Goal: Transaction & Acquisition: Obtain resource

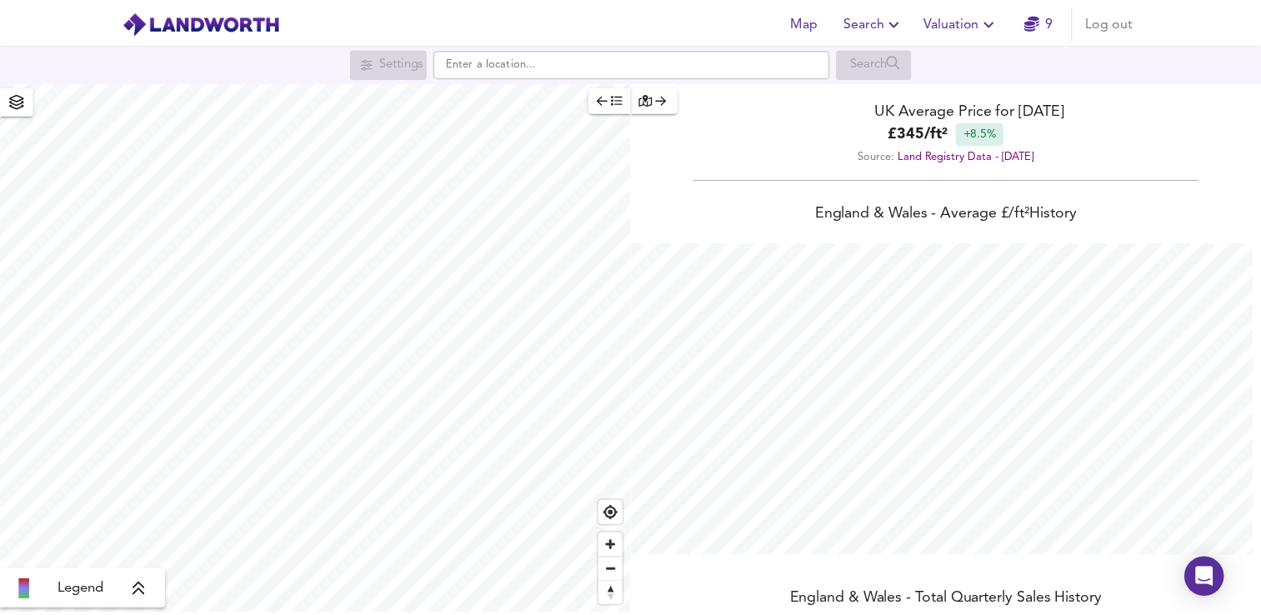
scroll to position [615, 1273]
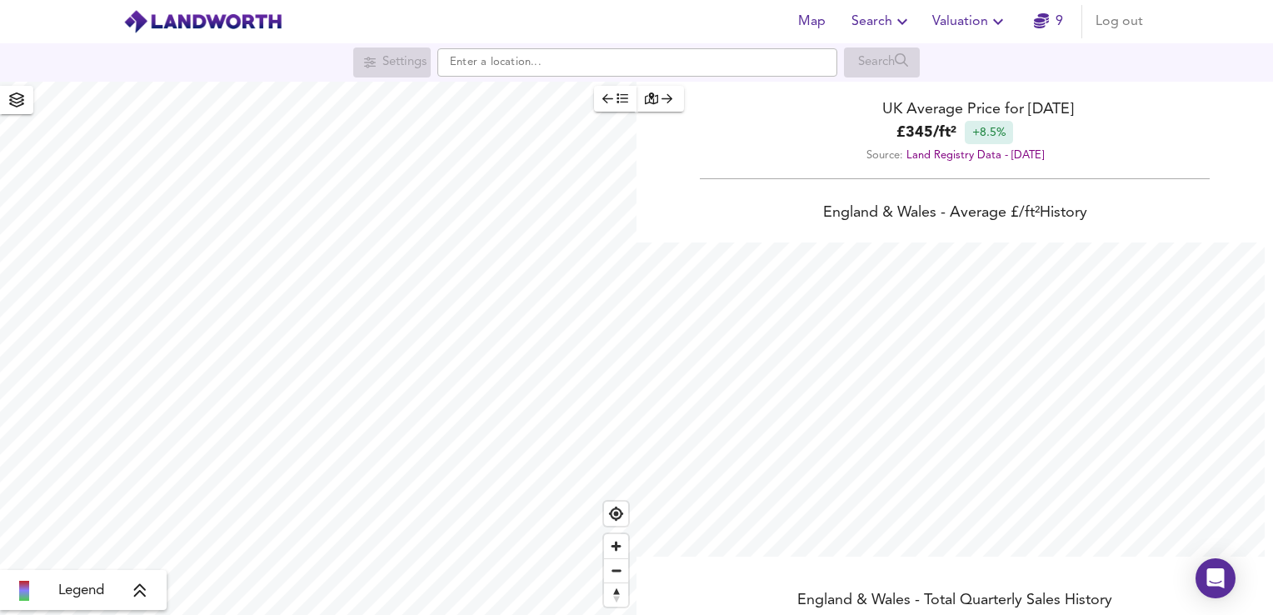
click at [967, 16] on span "Valuation" at bounding box center [970, 21] width 76 height 23
click at [956, 52] on li "New Valuation Report" at bounding box center [970, 60] width 199 height 30
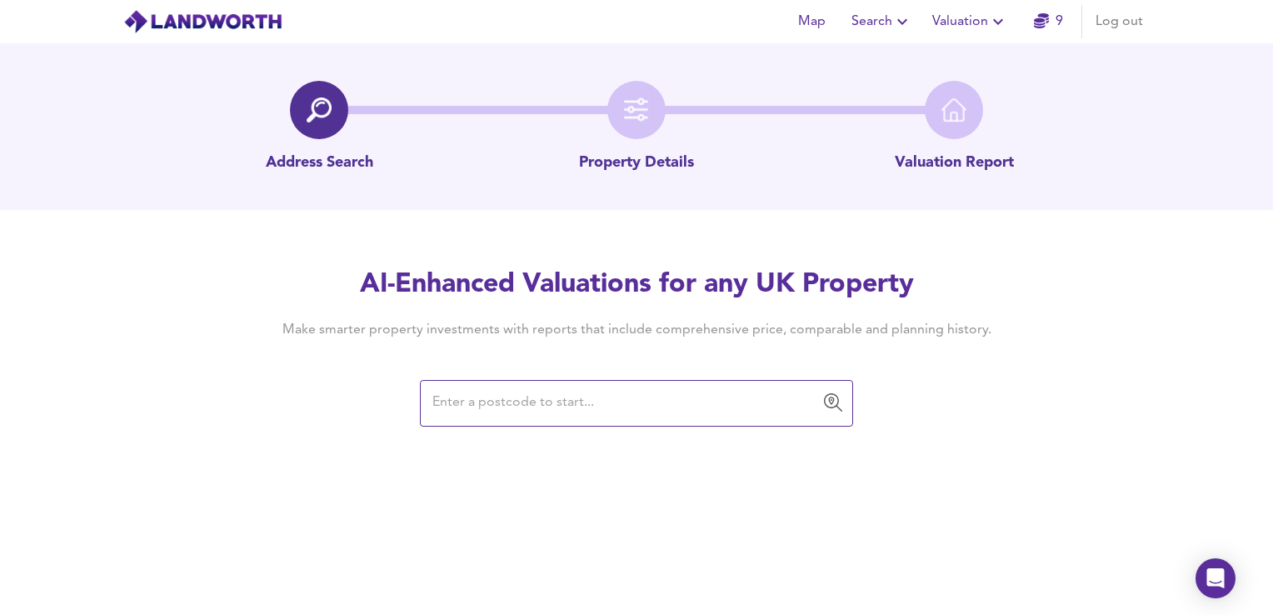
click at [467, 405] on input "text" at bounding box center [623, 403] width 393 height 32
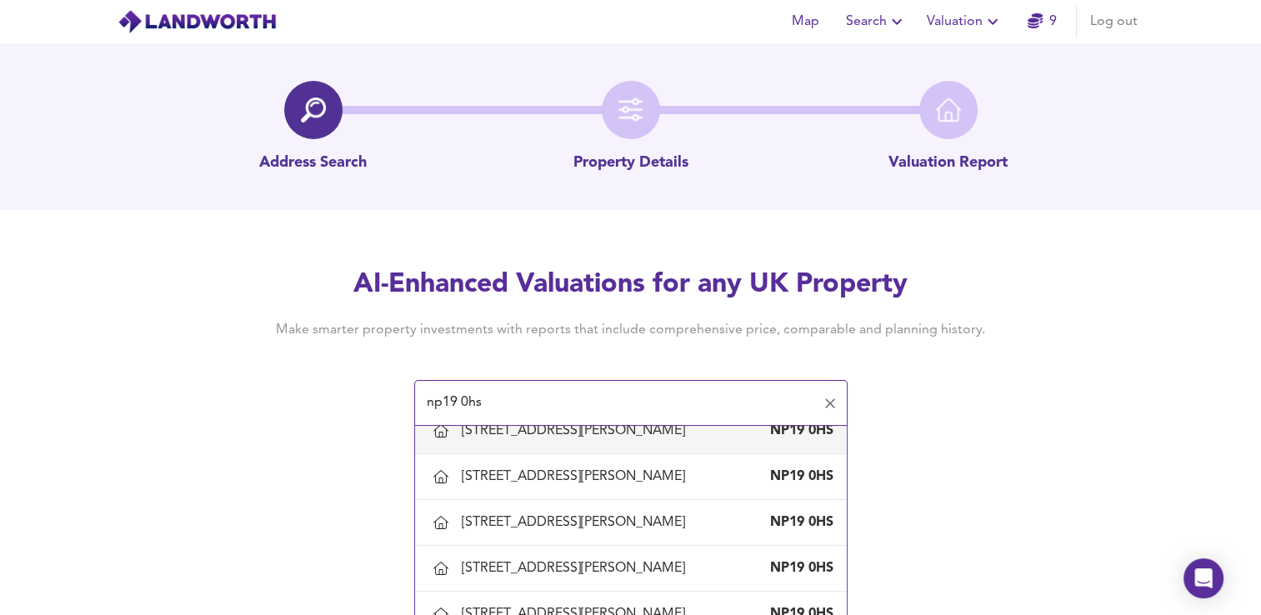
scroll to position [543, 0]
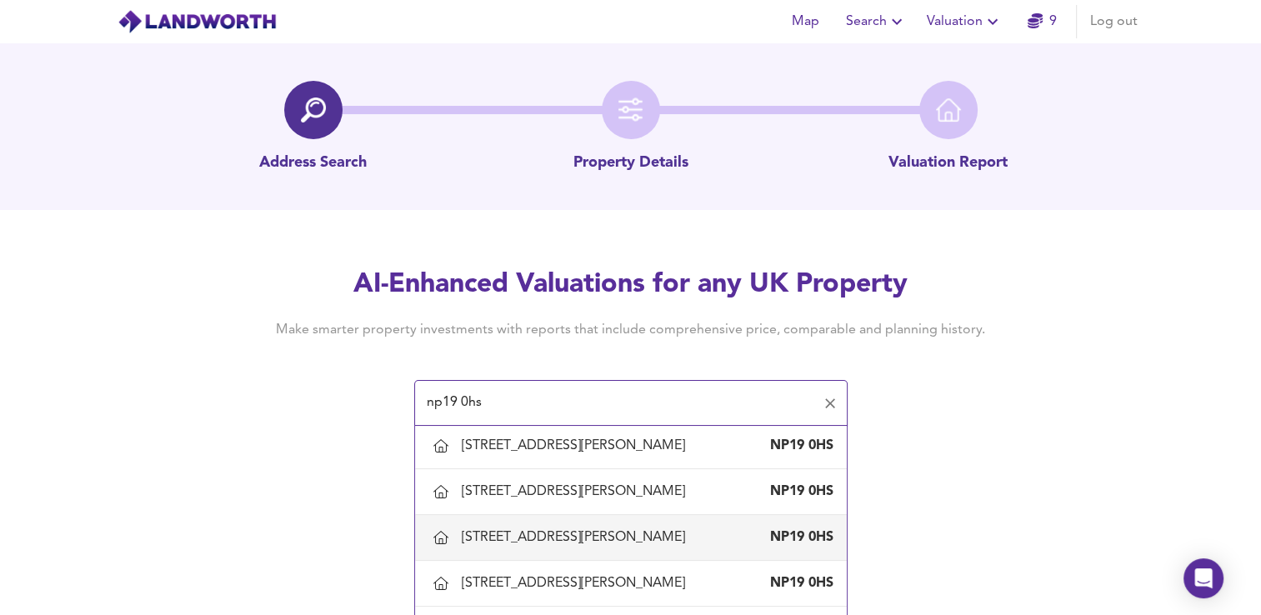
click at [557, 528] on div "[STREET_ADDRESS][PERSON_NAME]" at bounding box center [577, 537] width 230 height 18
type input "[STREET_ADDRESS][PERSON_NAME]"
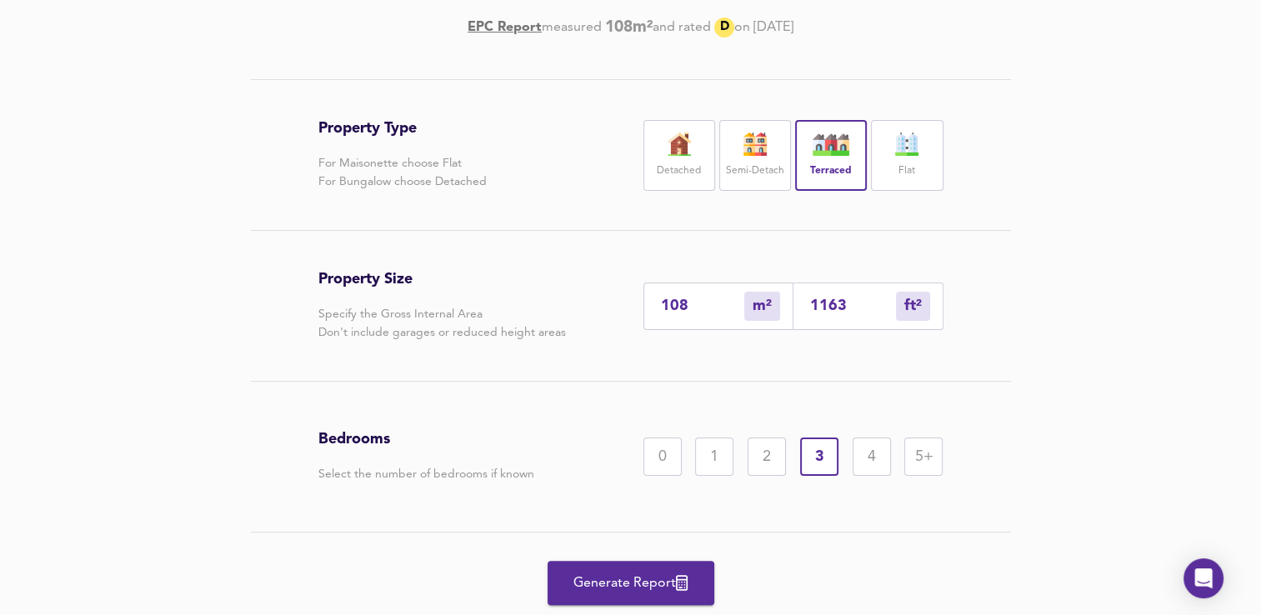
scroll to position [340, 0]
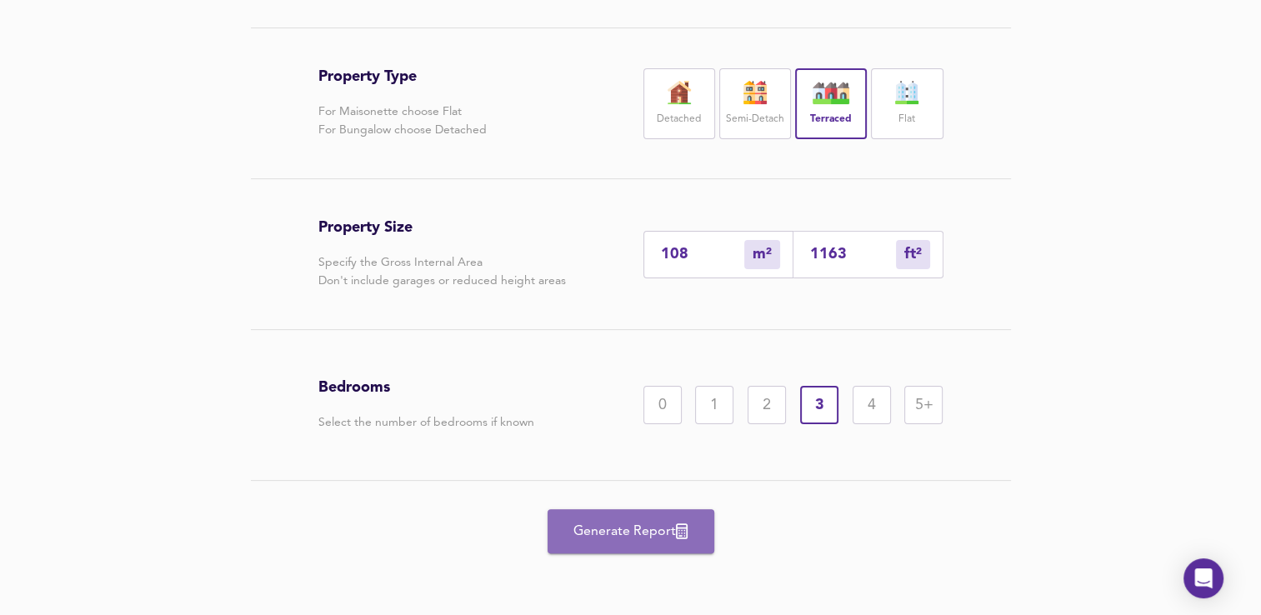
click at [620, 537] on span "Generate Report" at bounding box center [630, 531] width 133 height 23
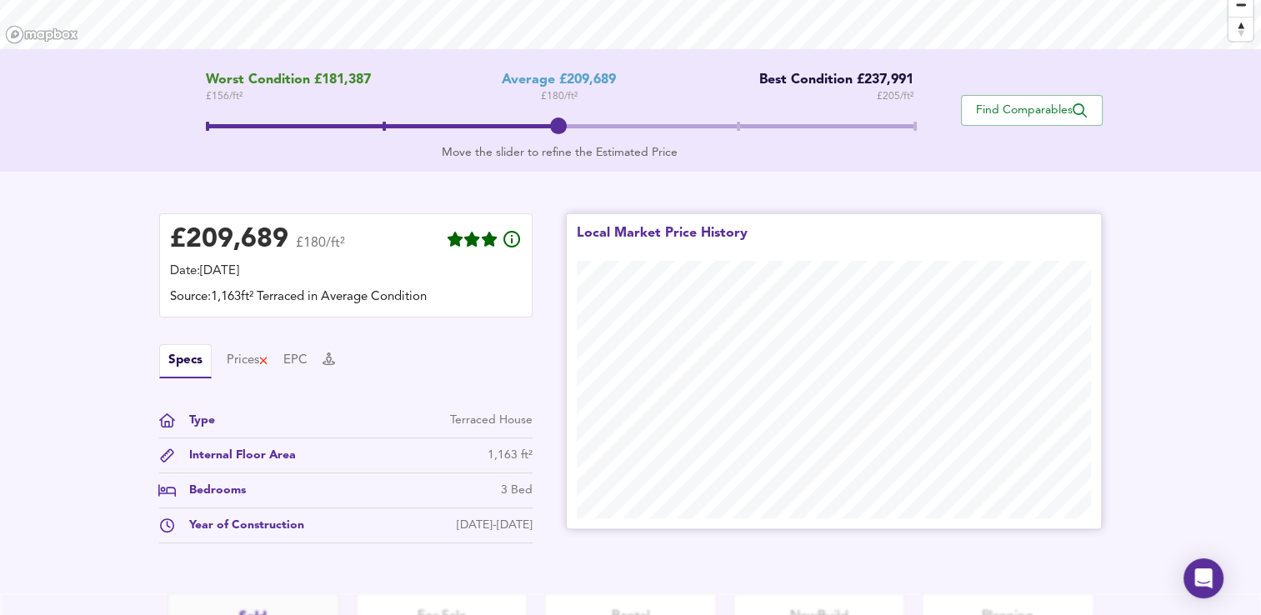
scroll to position [288, 0]
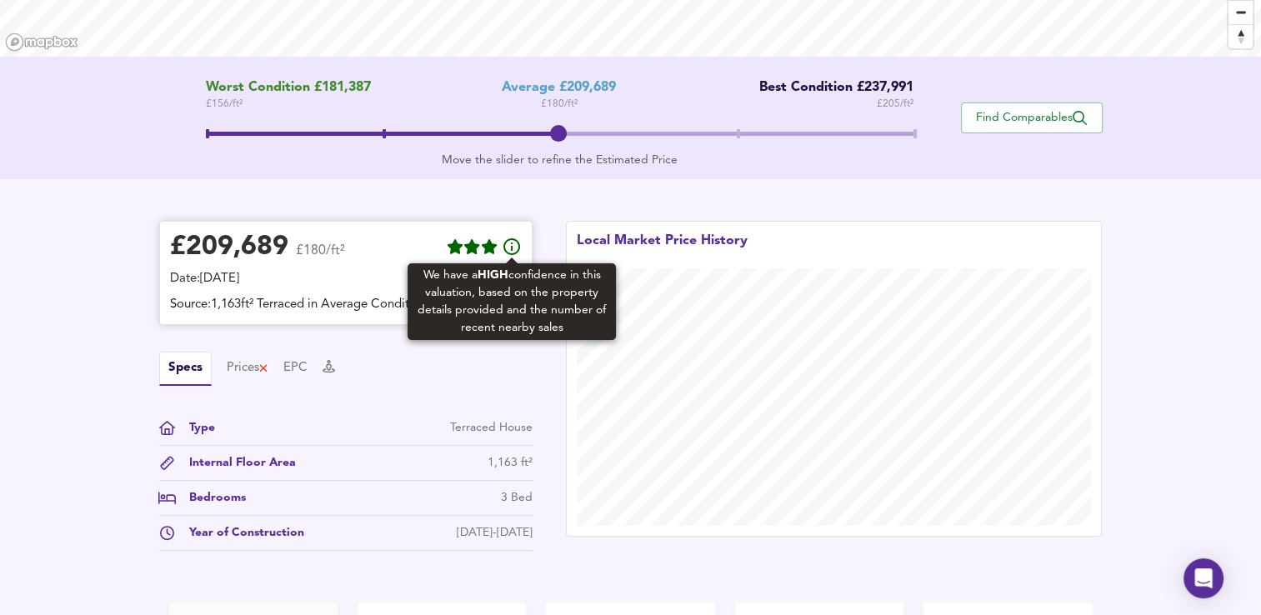
click at [508, 245] on icon at bounding box center [512, 247] width 20 height 20
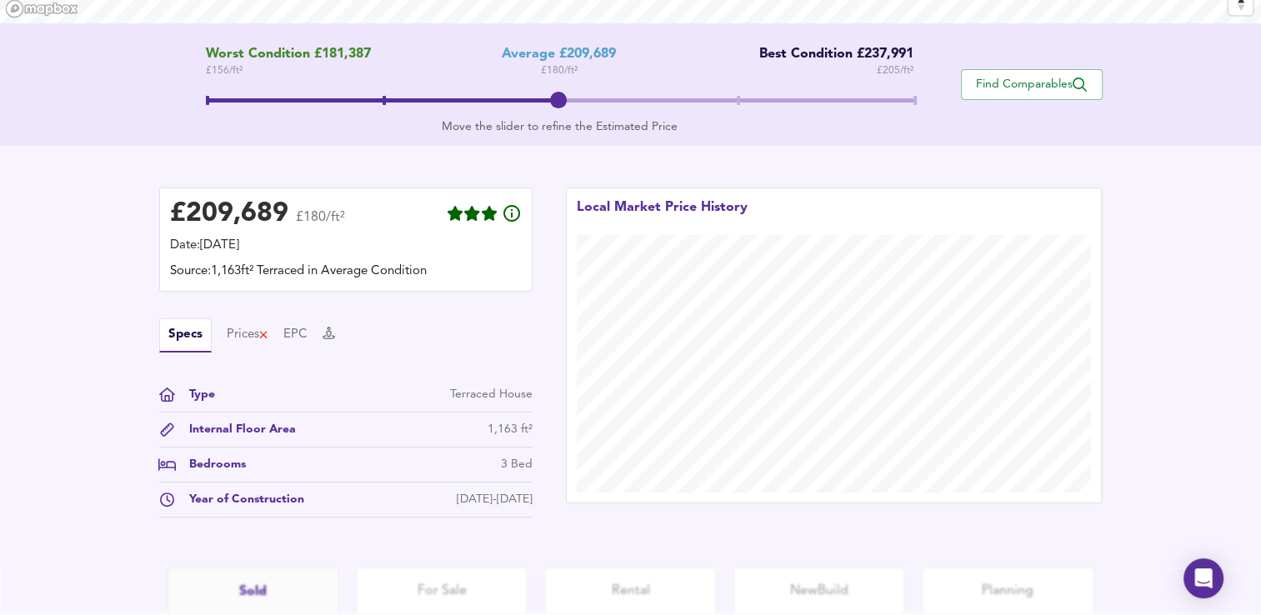
scroll to position [332, 0]
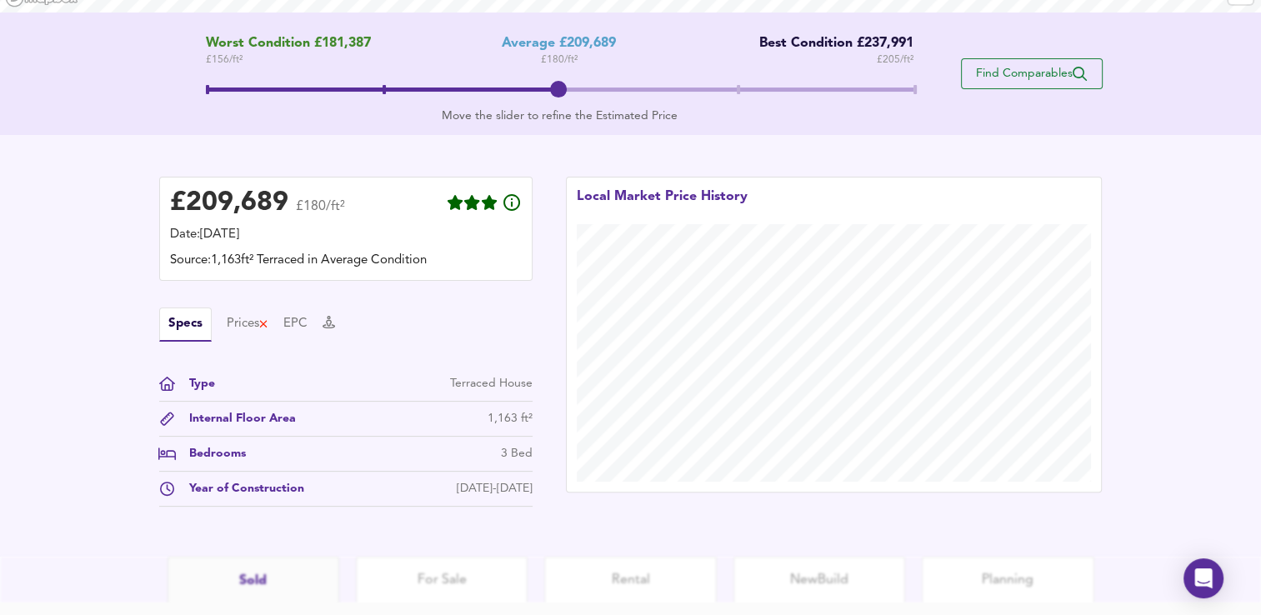
click at [1017, 71] on span "Find Comparables" at bounding box center [1031, 74] width 123 height 16
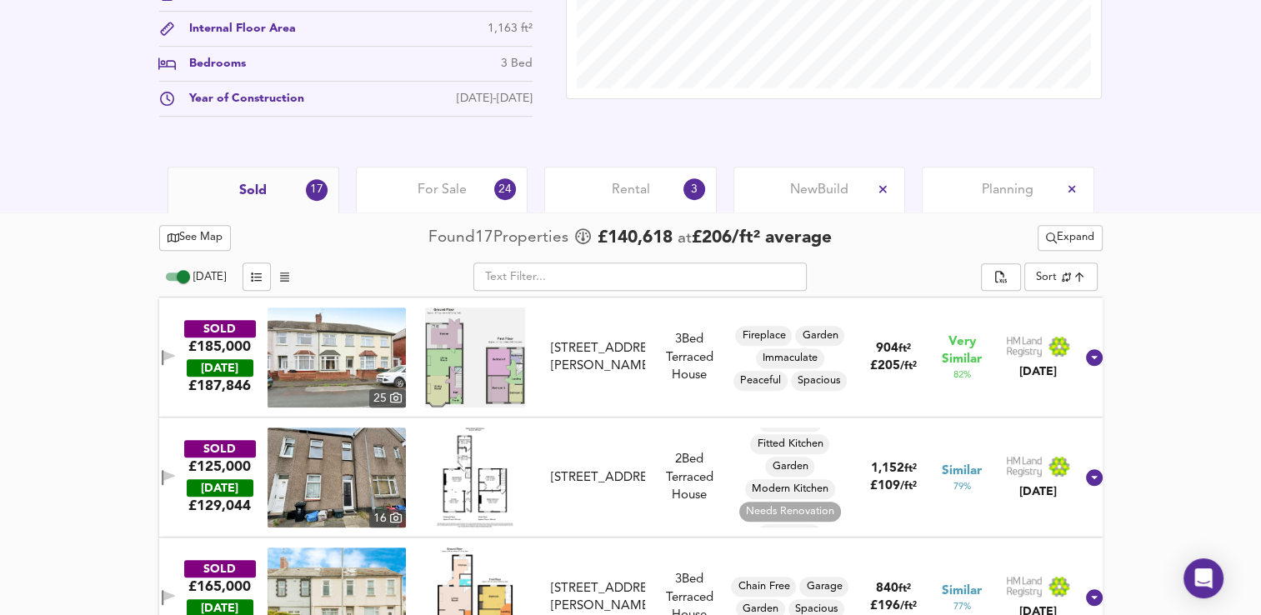
scroll to position [0, 0]
click at [263, 186] on span "Sold" at bounding box center [252, 191] width 27 height 18
click at [620, 199] on div "Rental 3" at bounding box center [630, 190] width 172 height 46
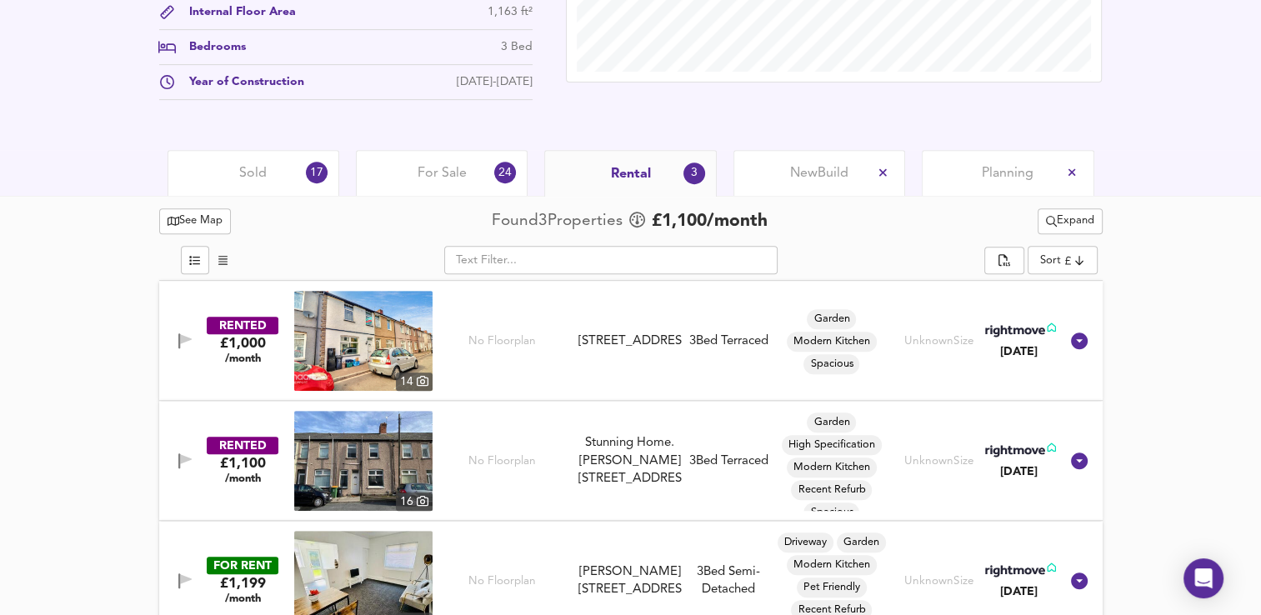
scroll to position [689, 0]
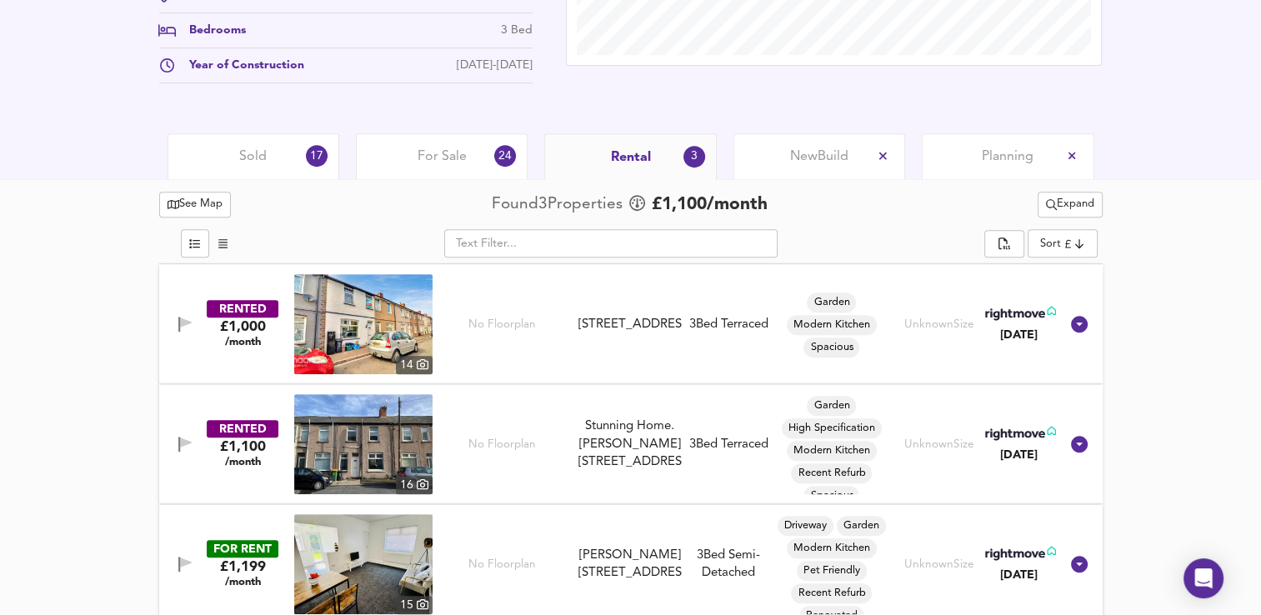
click at [283, 159] on div "Sold 17" at bounding box center [253, 156] width 172 height 46
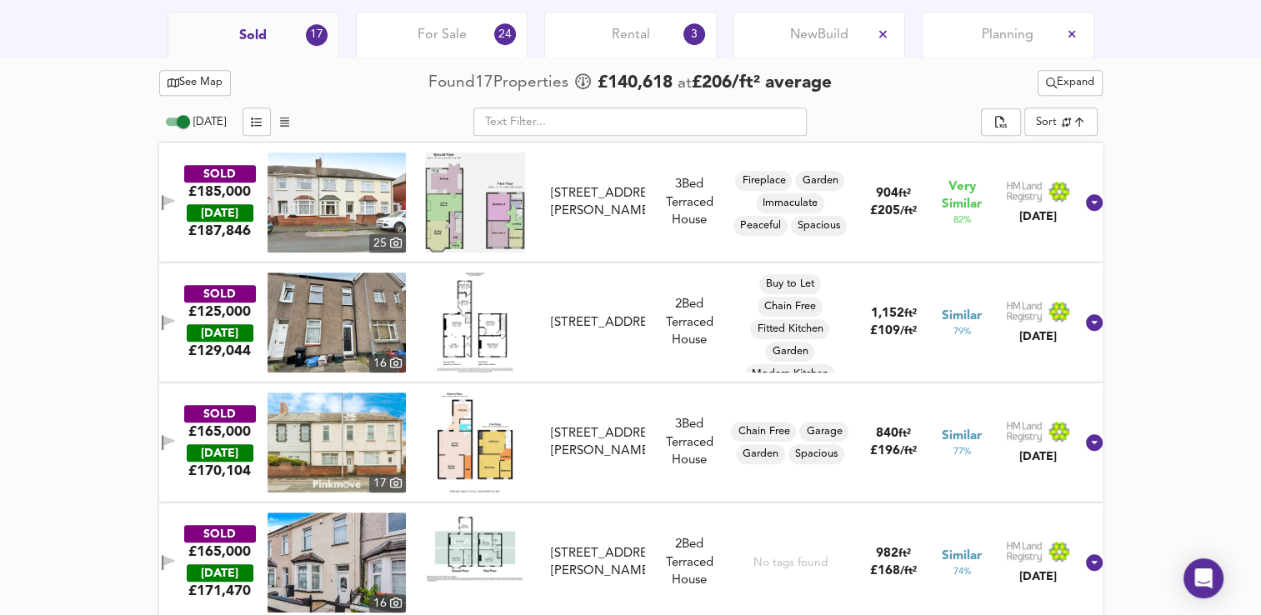
scroll to position [812, 0]
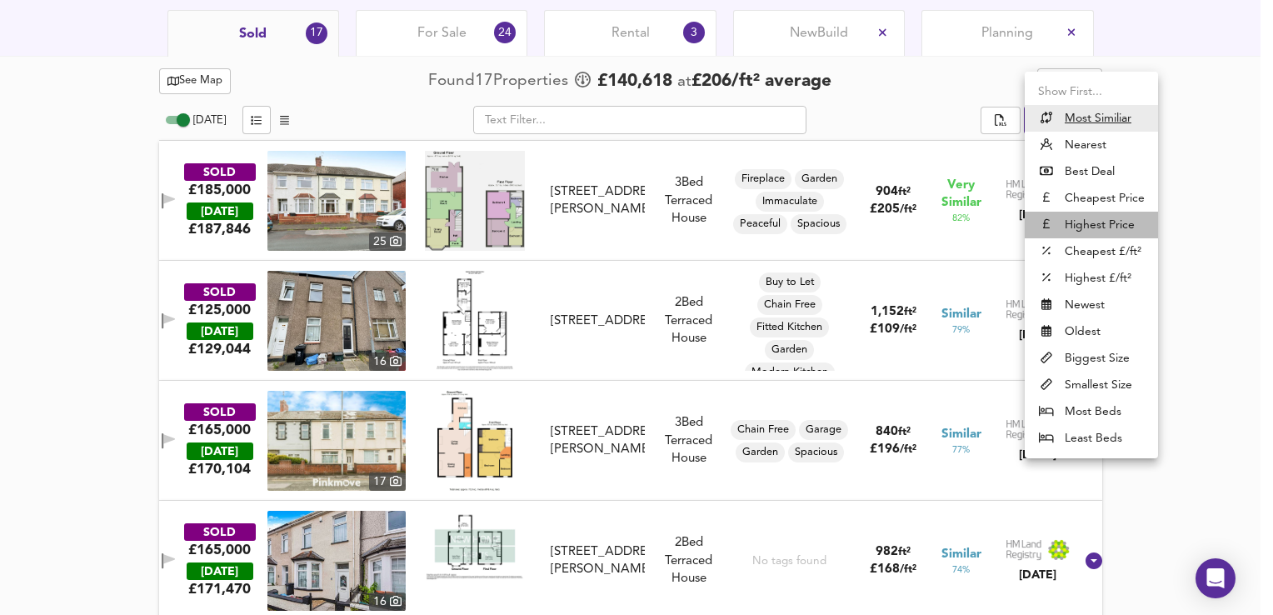
click at [1082, 225] on li "Highest Price" at bounding box center [1091, 225] width 133 height 27
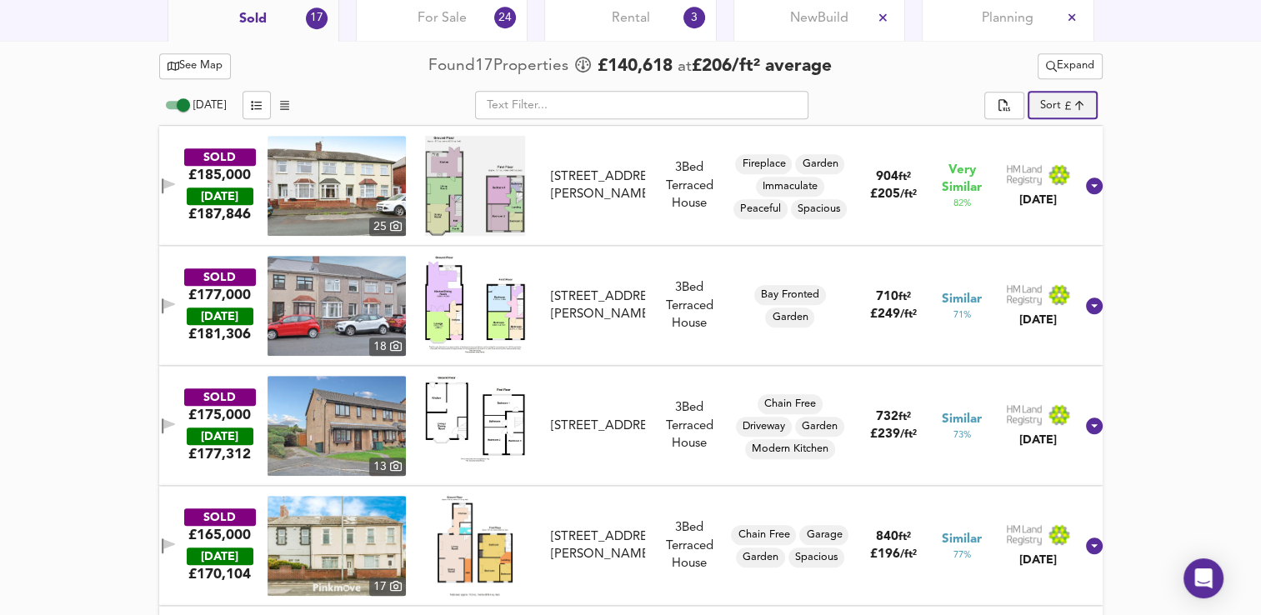
scroll to position [830, 0]
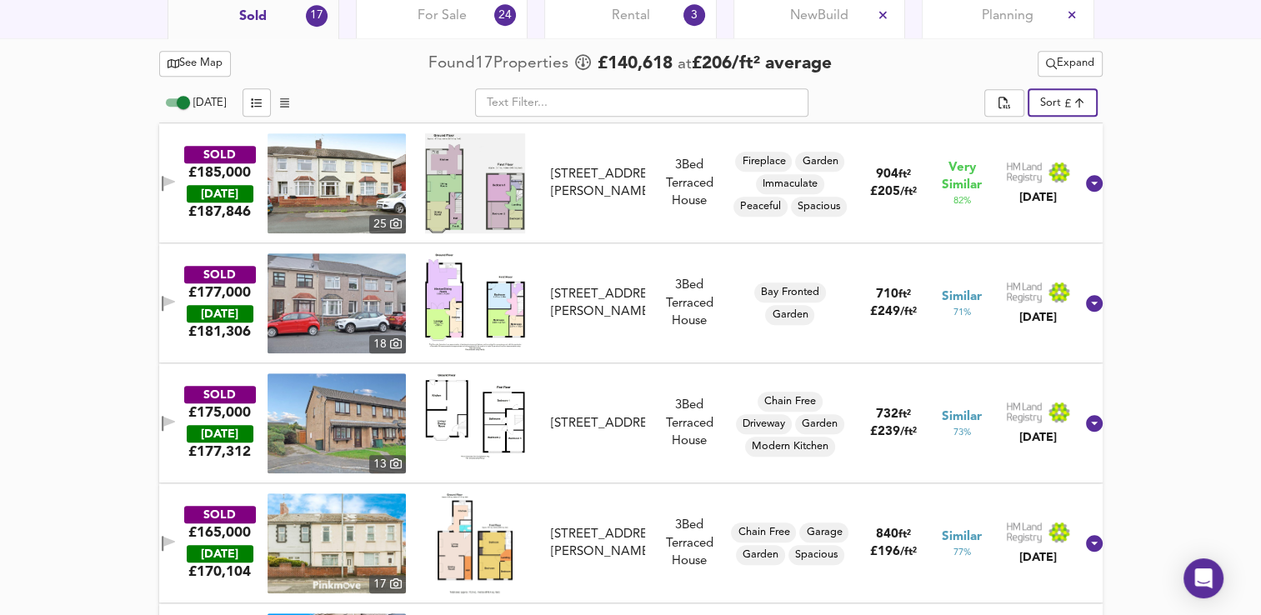
click at [232, 152] on div "SOLD" at bounding box center [220, 154] width 72 height 17
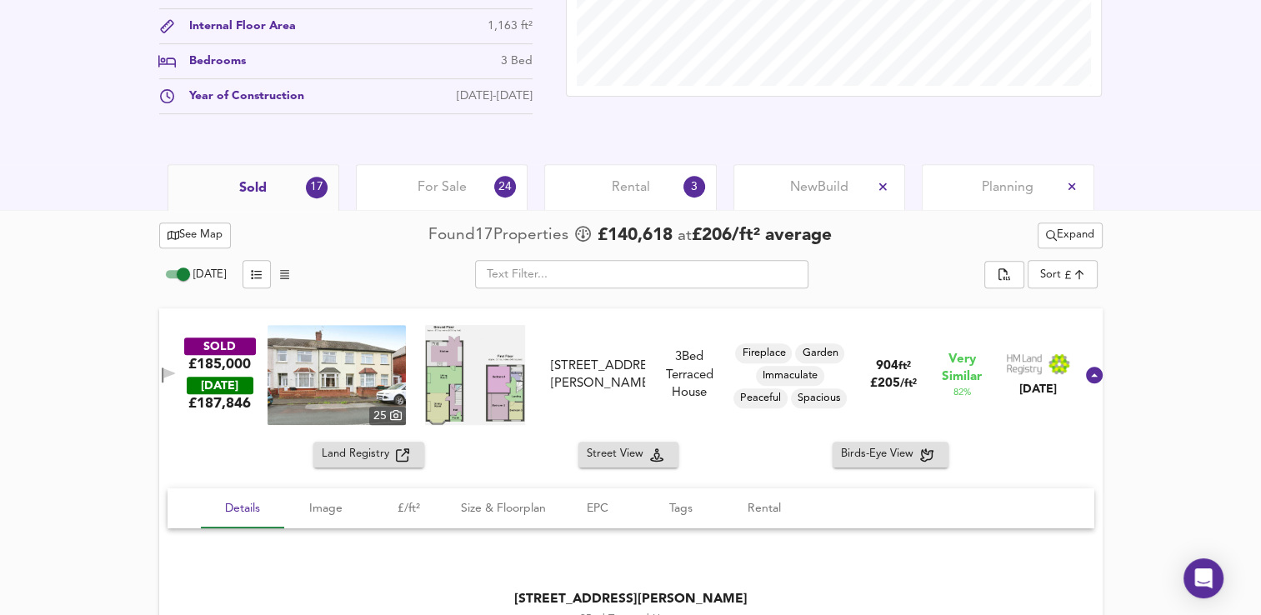
scroll to position [648, 0]
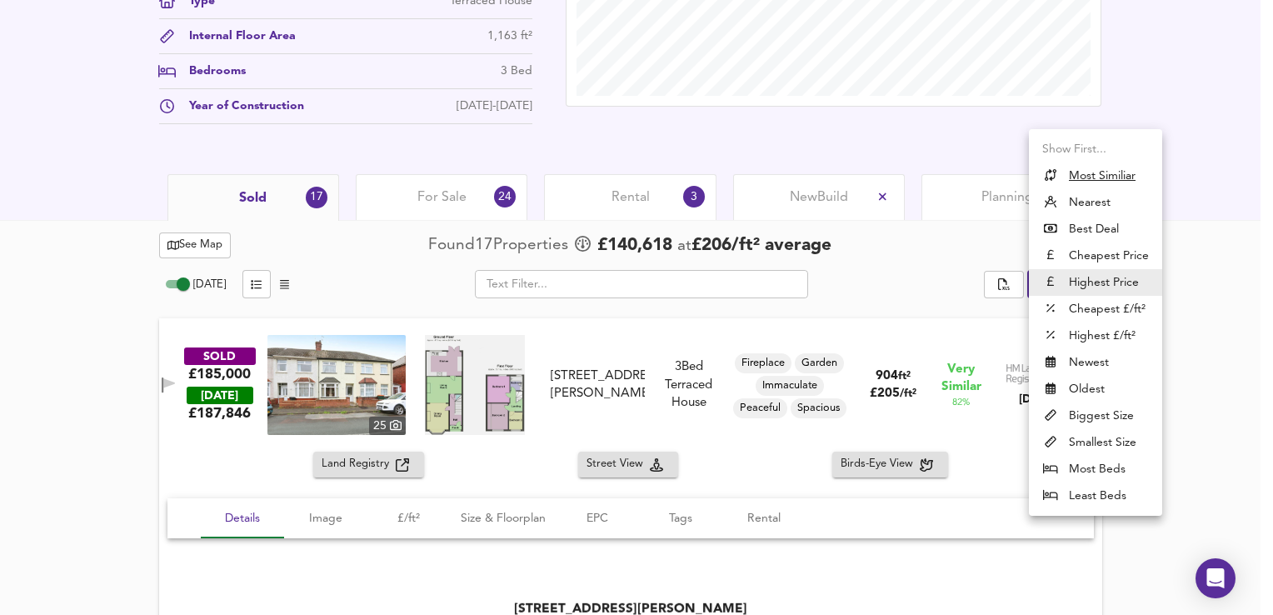
click at [1086, 197] on li "Nearest" at bounding box center [1095, 202] width 133 height 27
type input "distancetocenter"
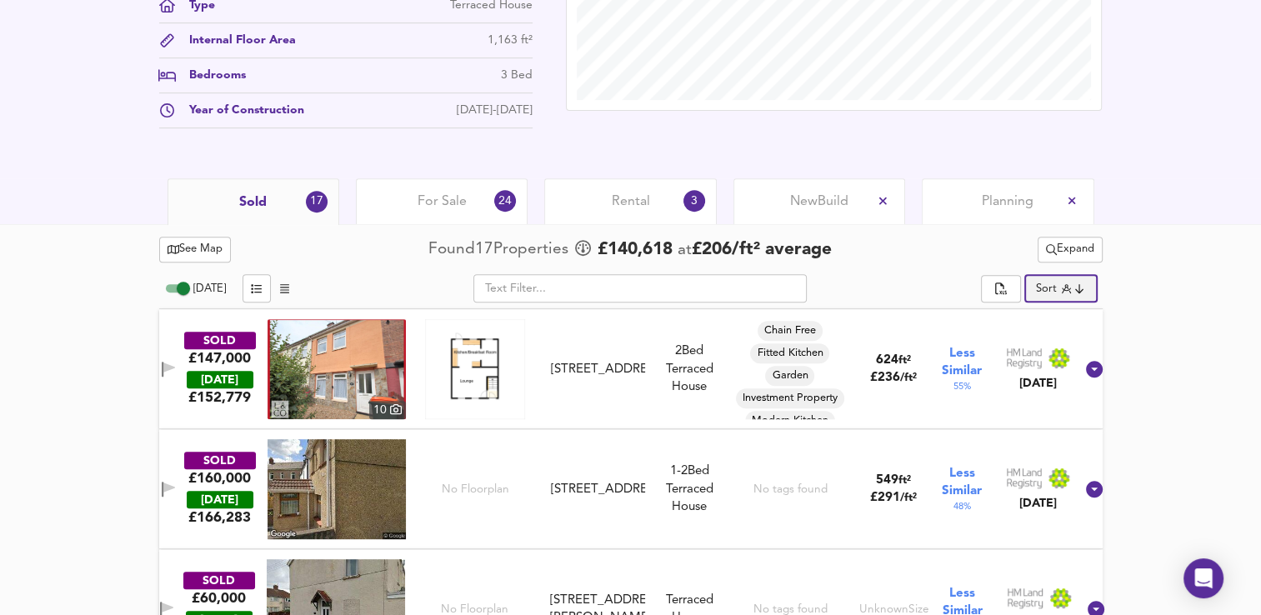
scroll to position [643, 0]
click at [173, 285] on input "[DATE]" at bounding box center [183, 289] width 60 height 20
checkbox input "false"
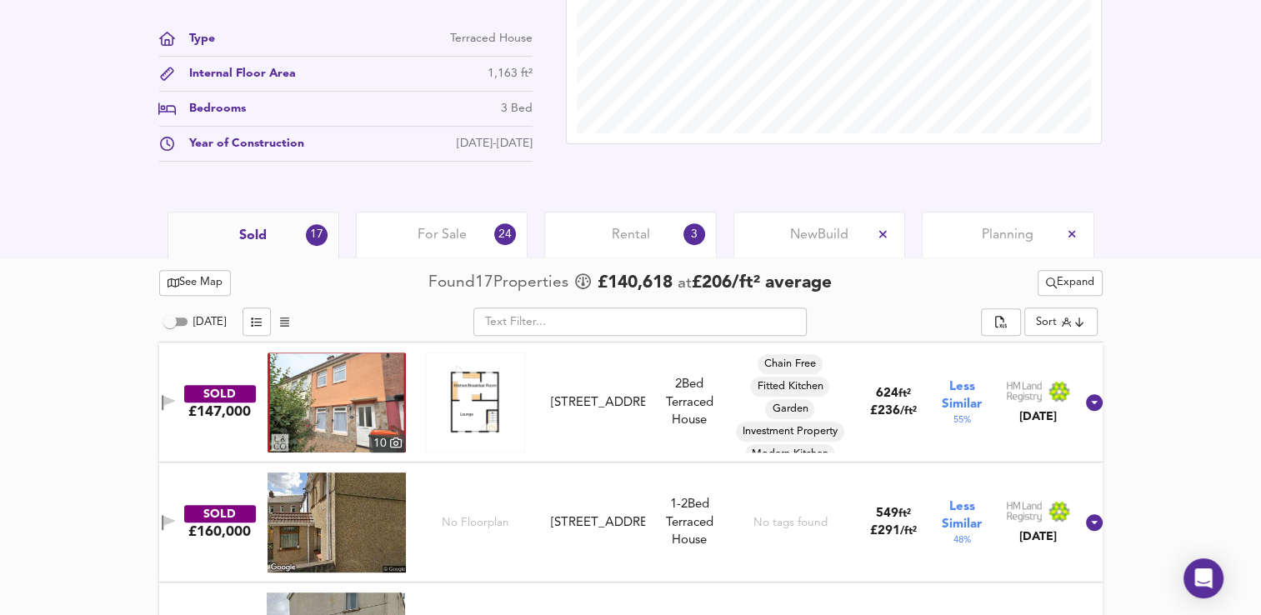
scroll to position [593, 0]
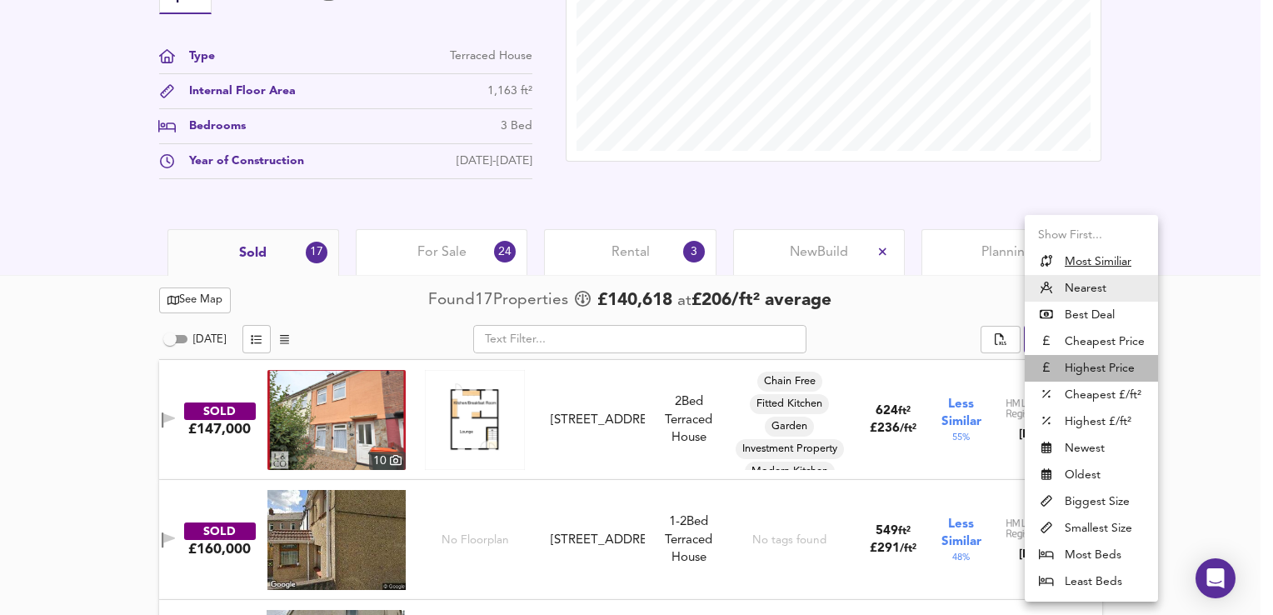
click at [1076, 362] on li "Highest Price" at bounding box center [1091, 368] width 133 height 27
type input "expensive"
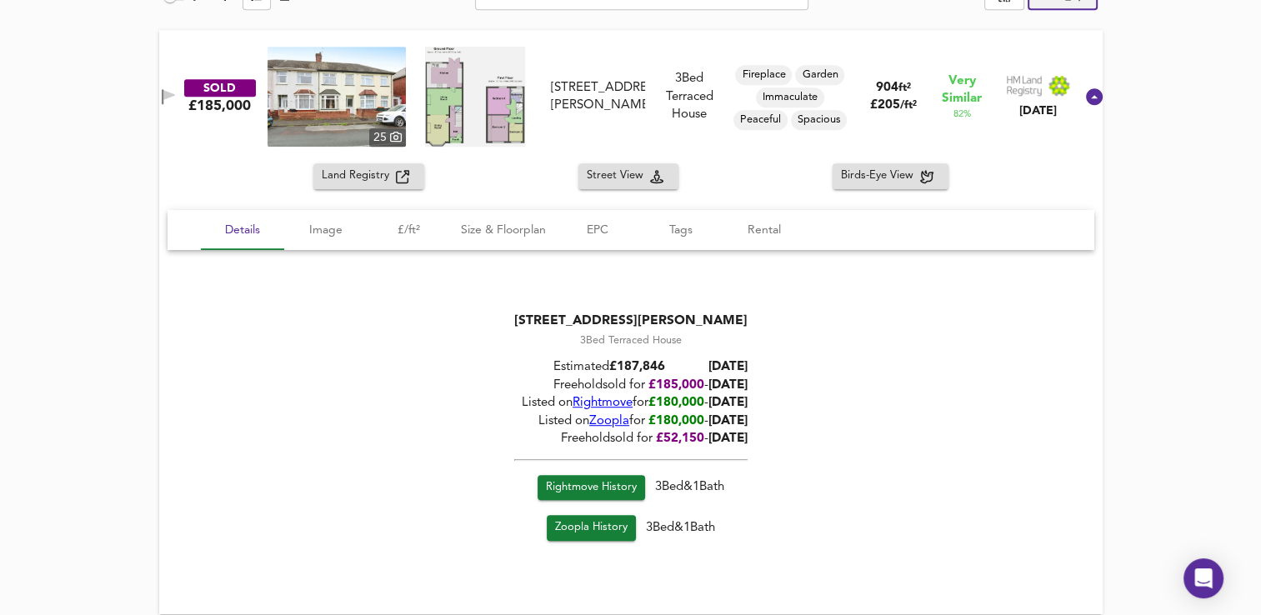
scroll to position [933, 0]
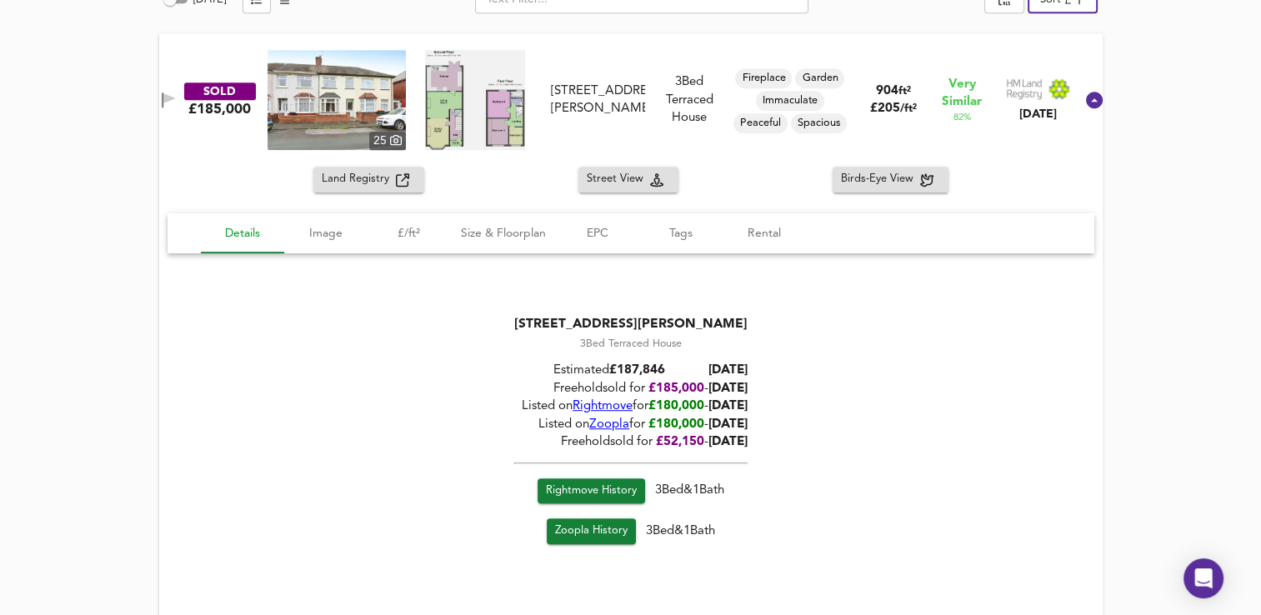
click at [244, 228] on span "Details" at bounding box center [242, 233] width 63 height 21
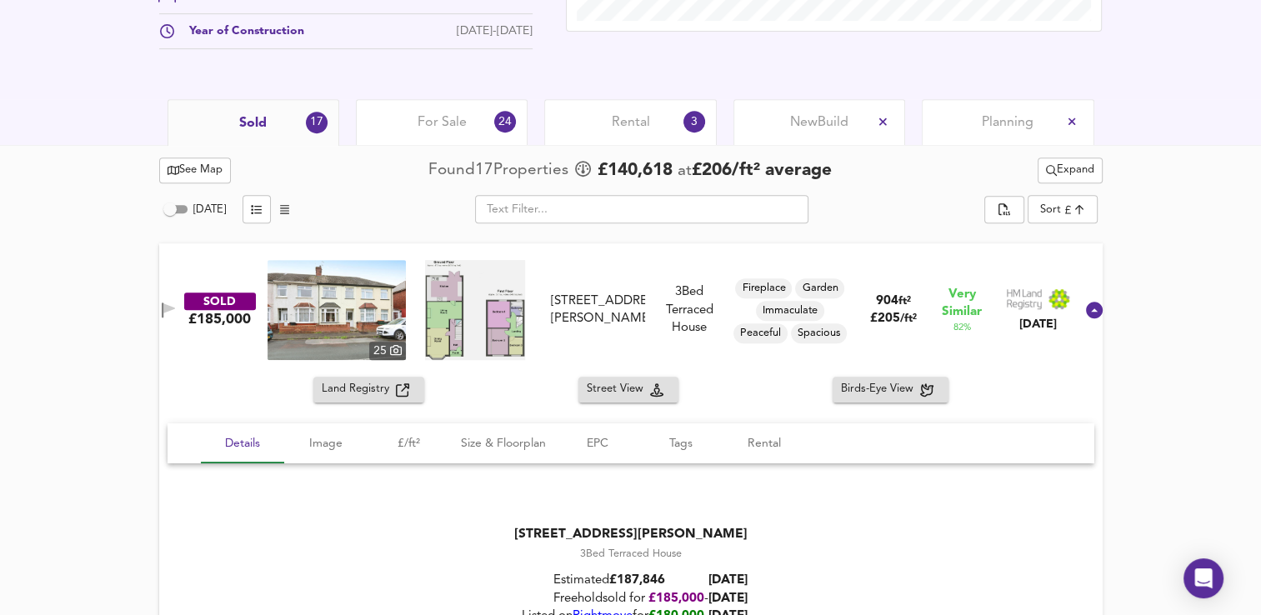
scroll to position [701, 0]
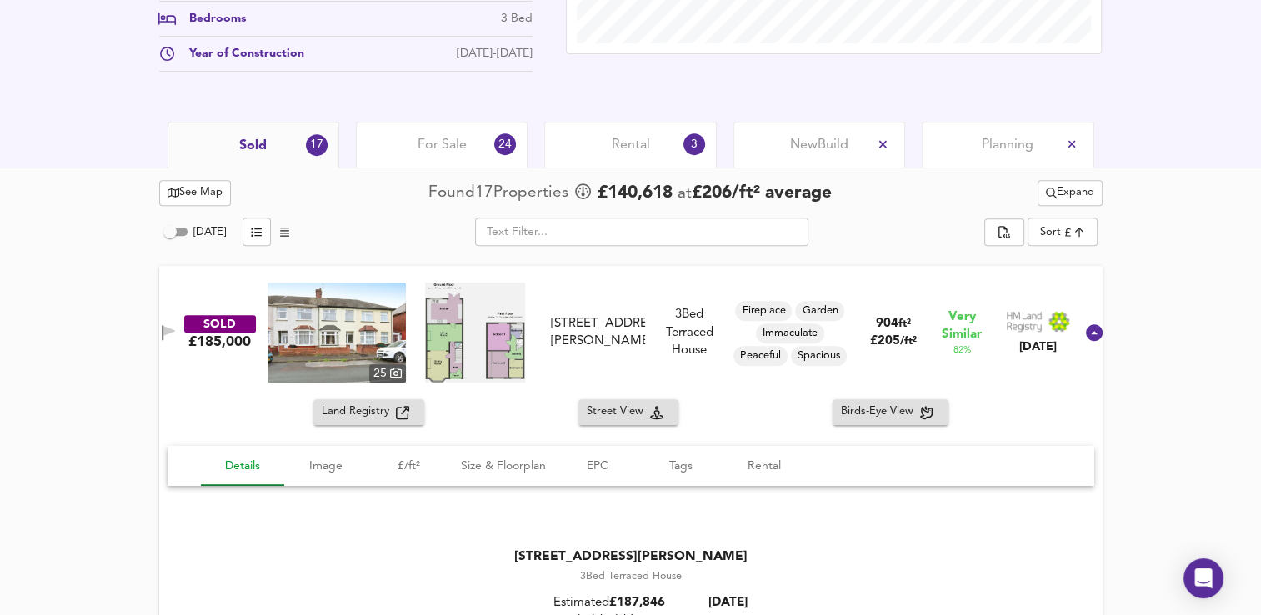
click at [217, 464] on span "Details" at bounding box center [242, 466] width 63 height 21
click at [217, 407] on div "Land Registry Street View Birds-Eye View" at bounding box center [630, 412] width 943 height 26
click at [1084, 331] on icon at bounding box center [1094, 332] width 20 height 20
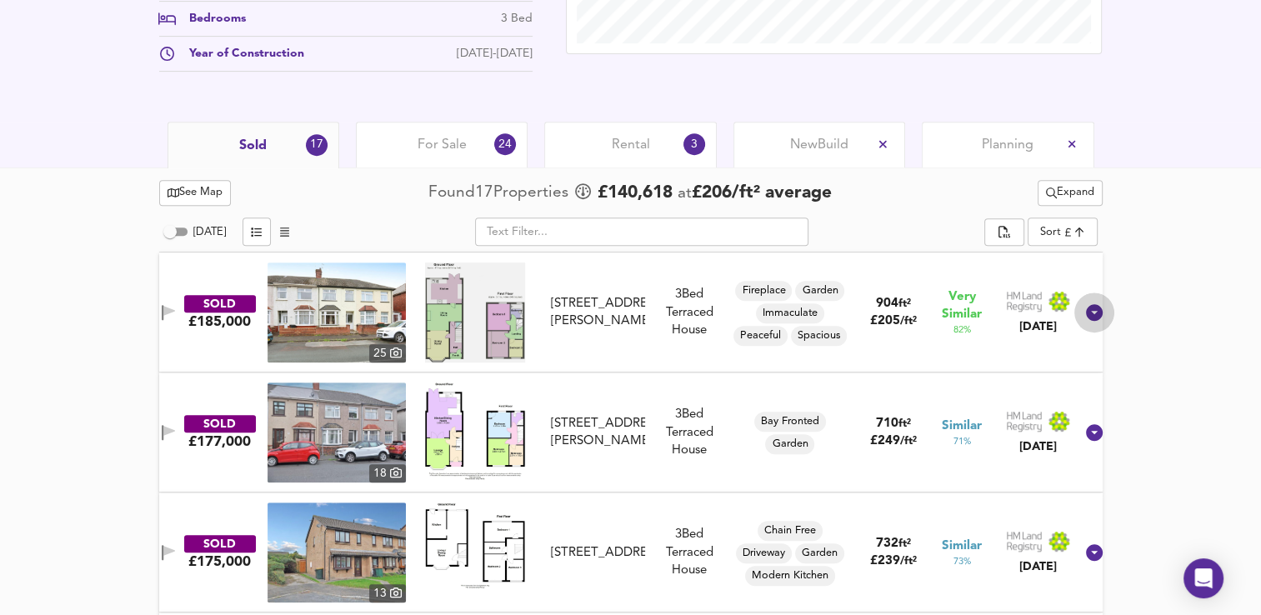
click at [1074, 331] on div at bounding box center [1094, 312] width 40 height 40
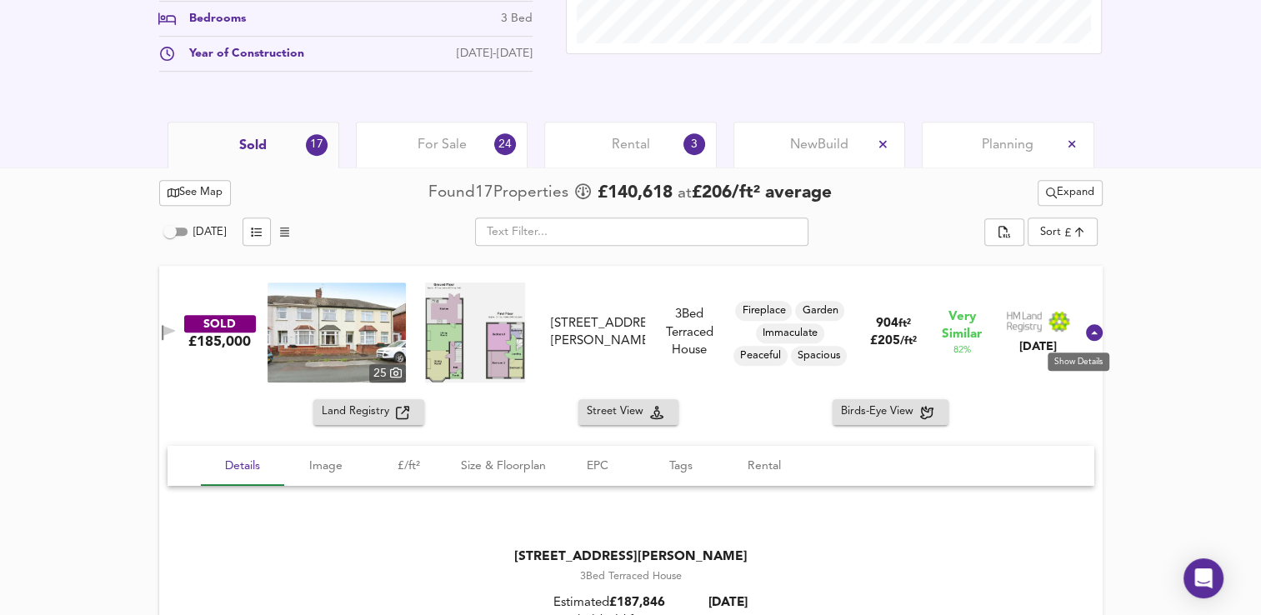
click at [1086, 332] on icon at bounding box center [1094, 332] width 17 height 17
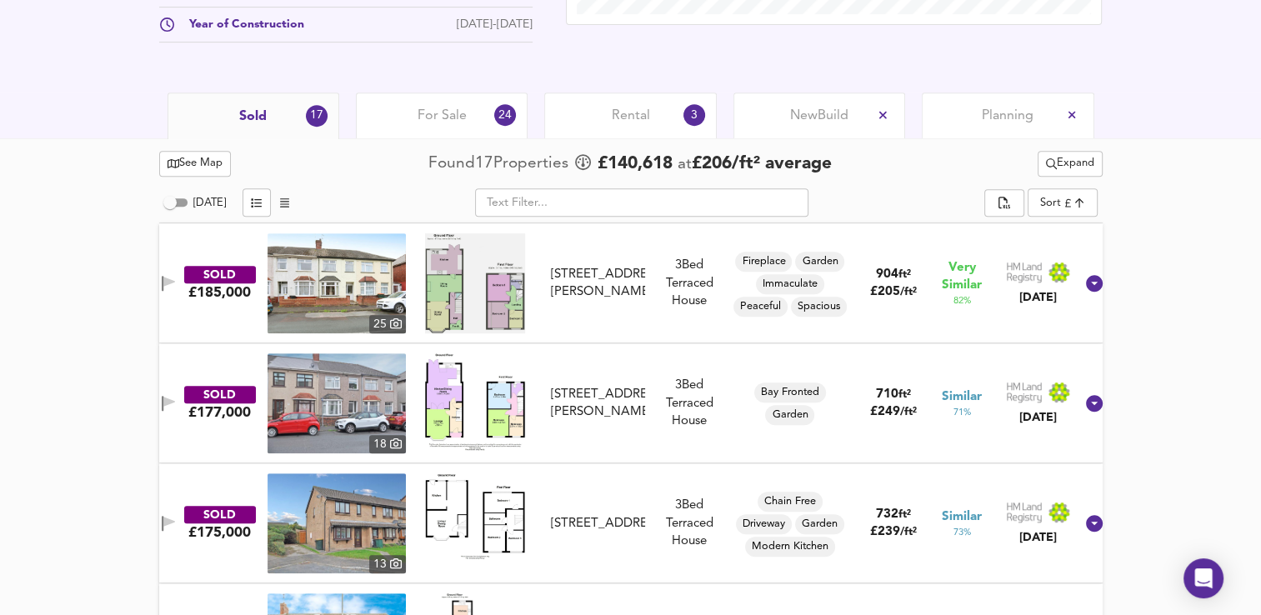
scroll to position [717, 0]
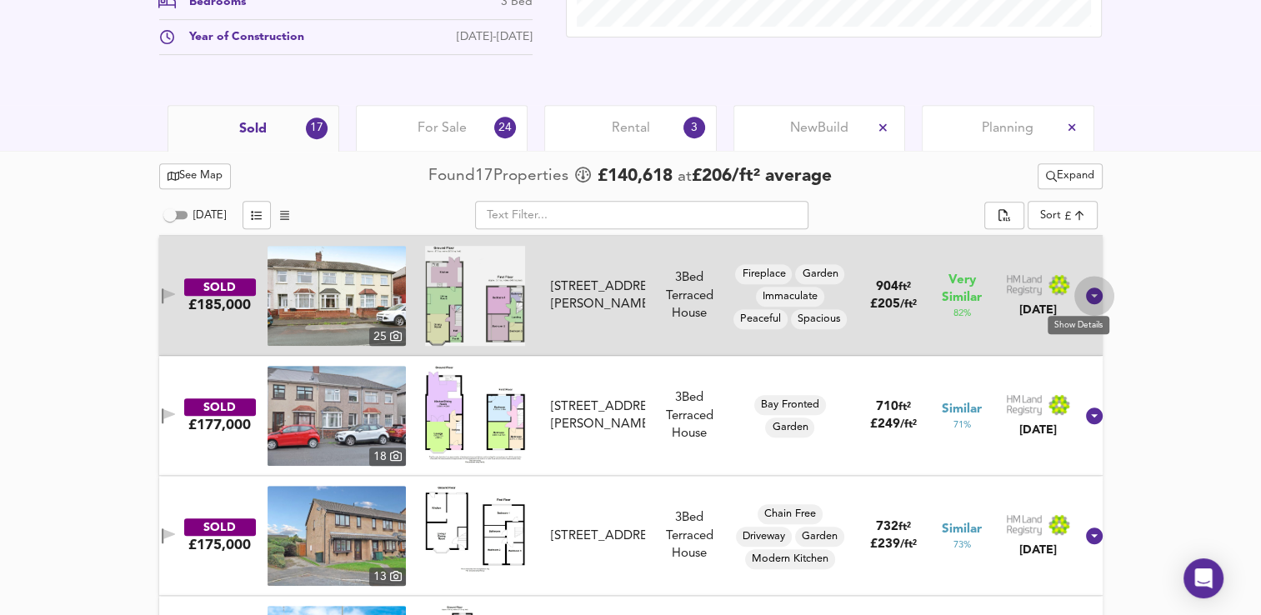
click at [1086, 293] on icon at bounding box center [1094, 295] width 17 height 17
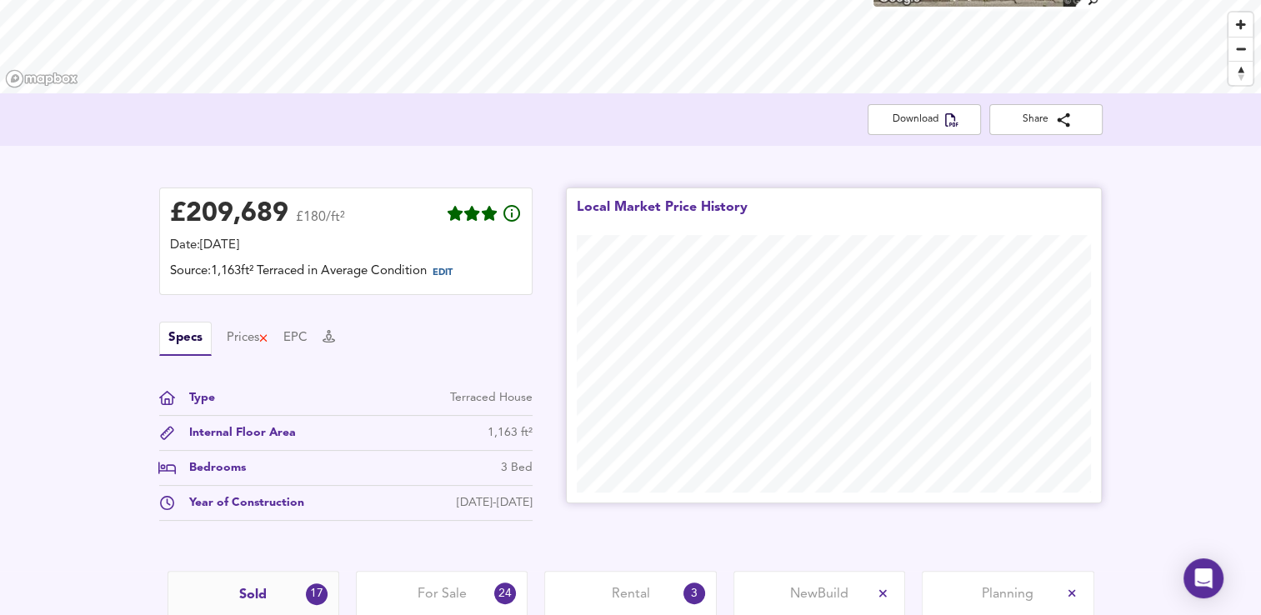
scroll to position [0, 0]
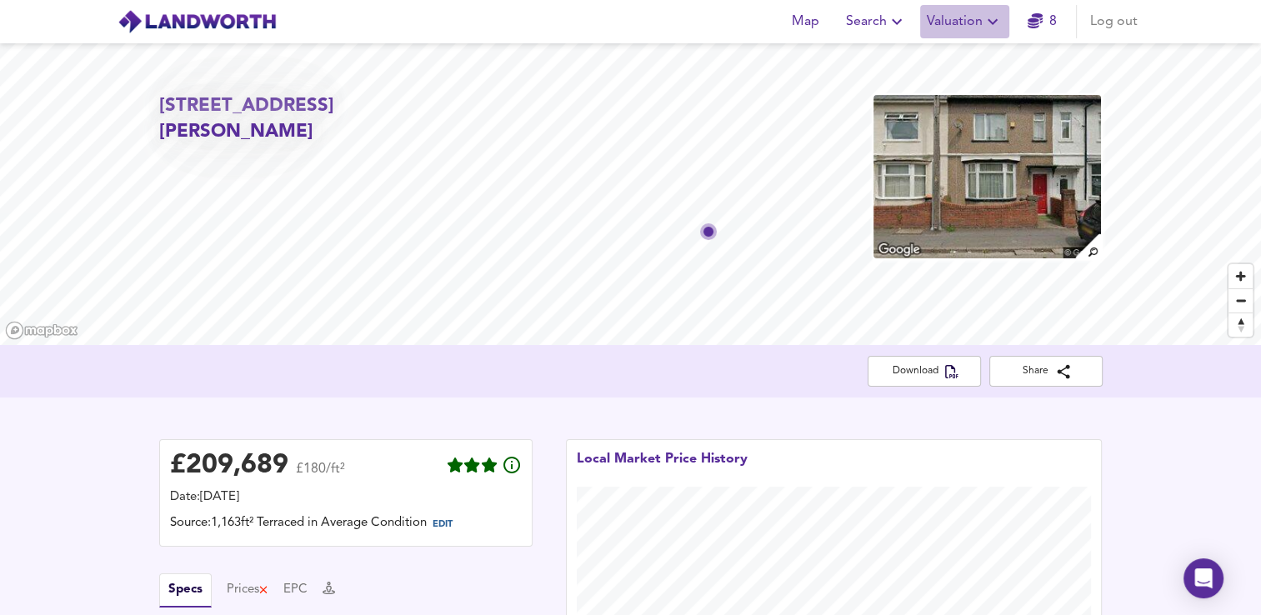
click at [955, 27] on span "Valuation" at bounding box center [964, 21] width 76 height 23
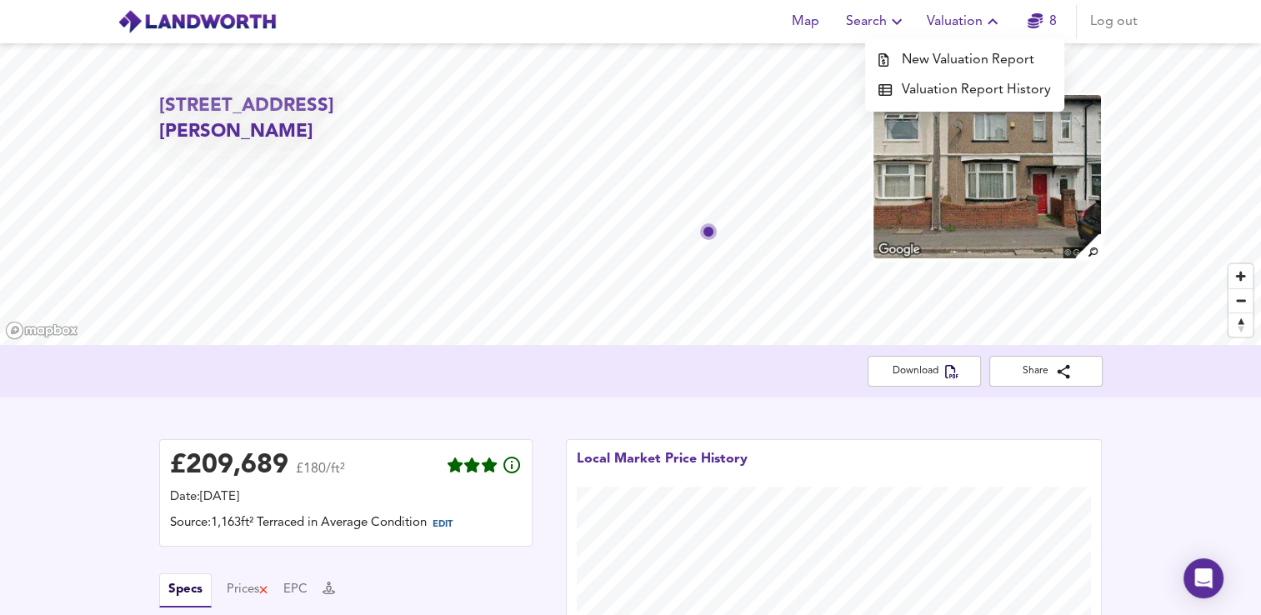
click at [954, 55] on li "New Valuation Report" at bounding box center [964, 60] width 199 height 30
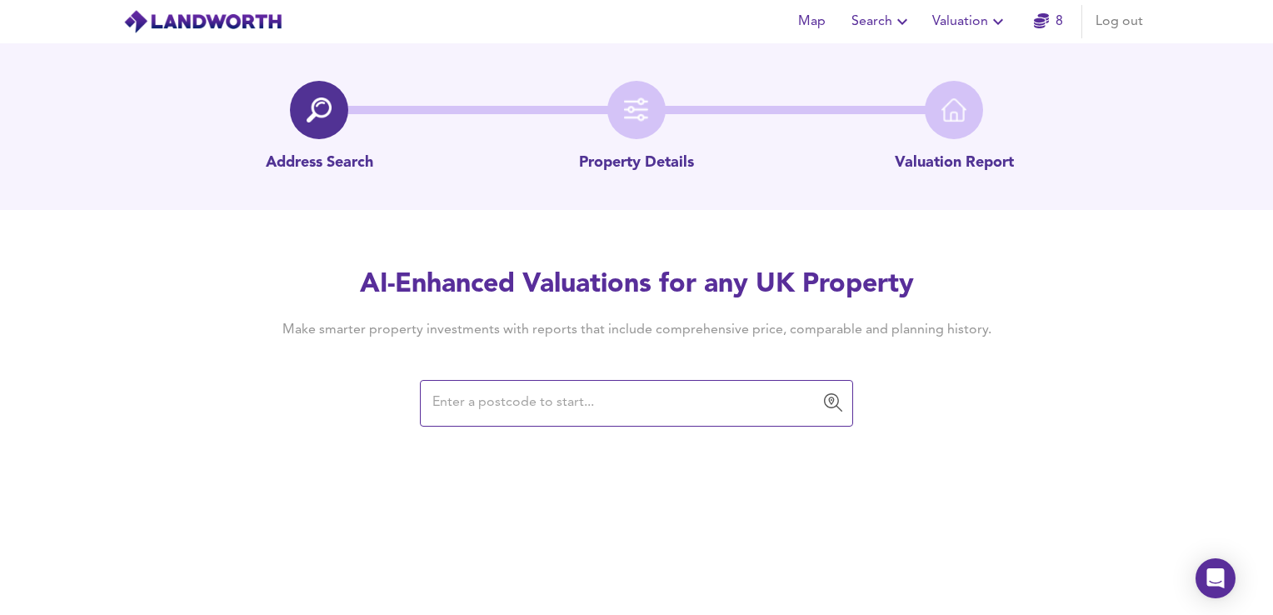
click at [976, 12] on span "Valuation" at bounding box center [970, 21] width 76 height 23
click at [961, 84] on li "Valuation Report History" at bounding box center [970, 90] width 199 height 30
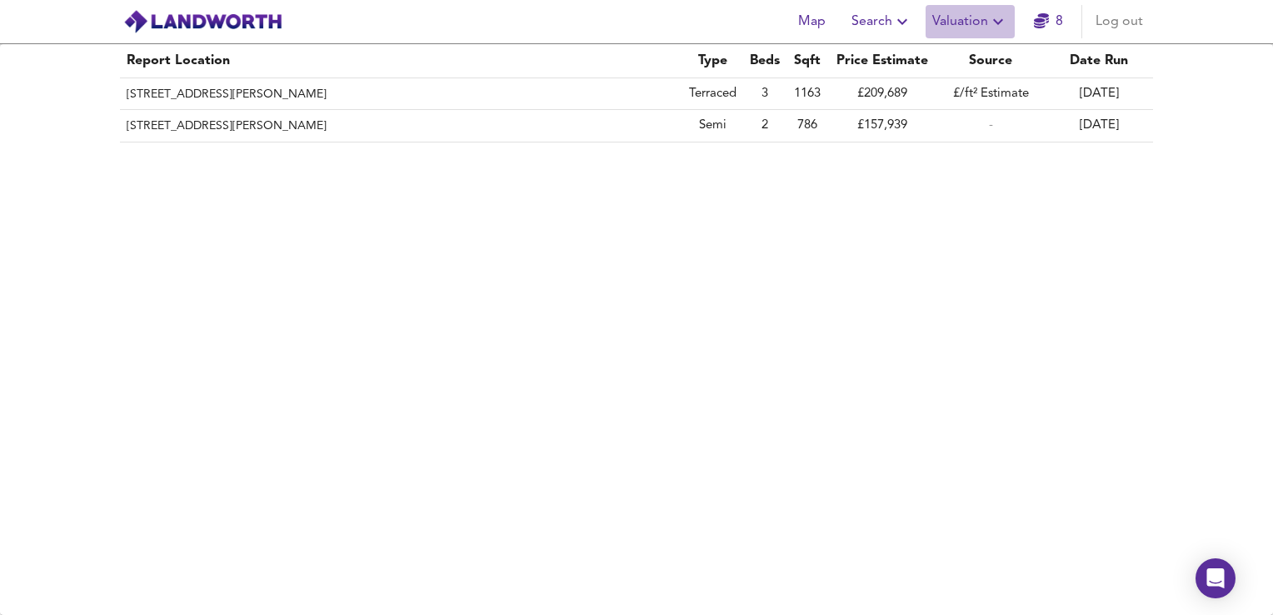
click at [960, 24] on span "Valuation" at bounding box center [970, 21] width 76 height 23
click at [947, 63] on li "New Valuation Report" at bounding box center [970, 60] width 199 height 30
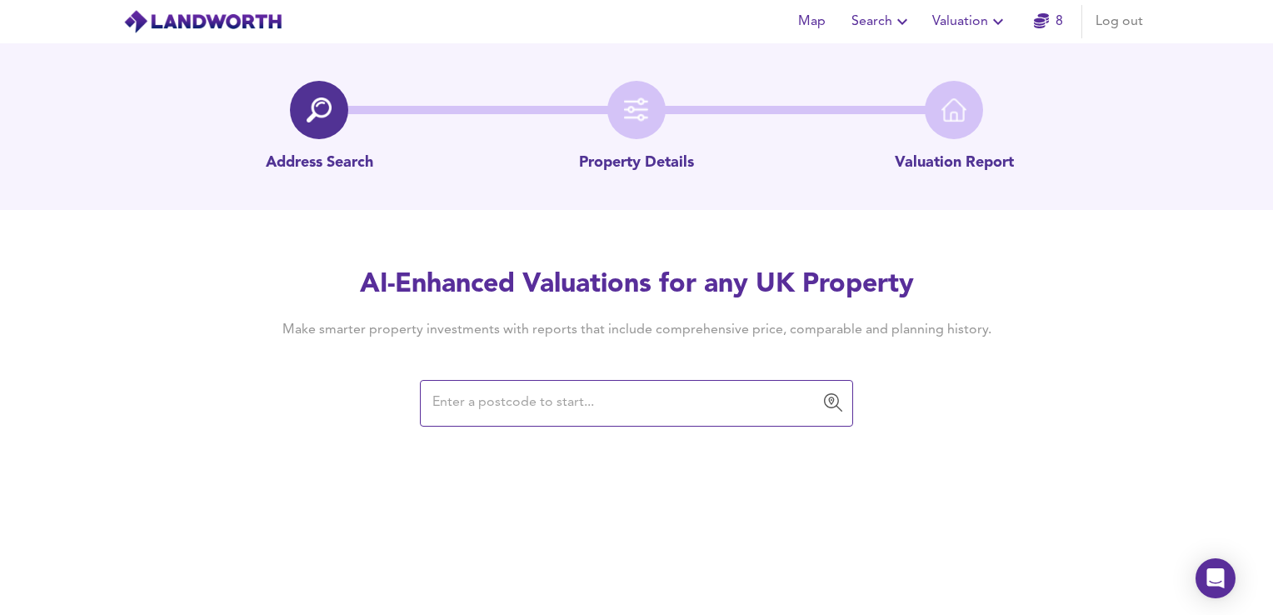
click at [573, 412] on input "text" at bounding box center [623, 403] width 393 height 32
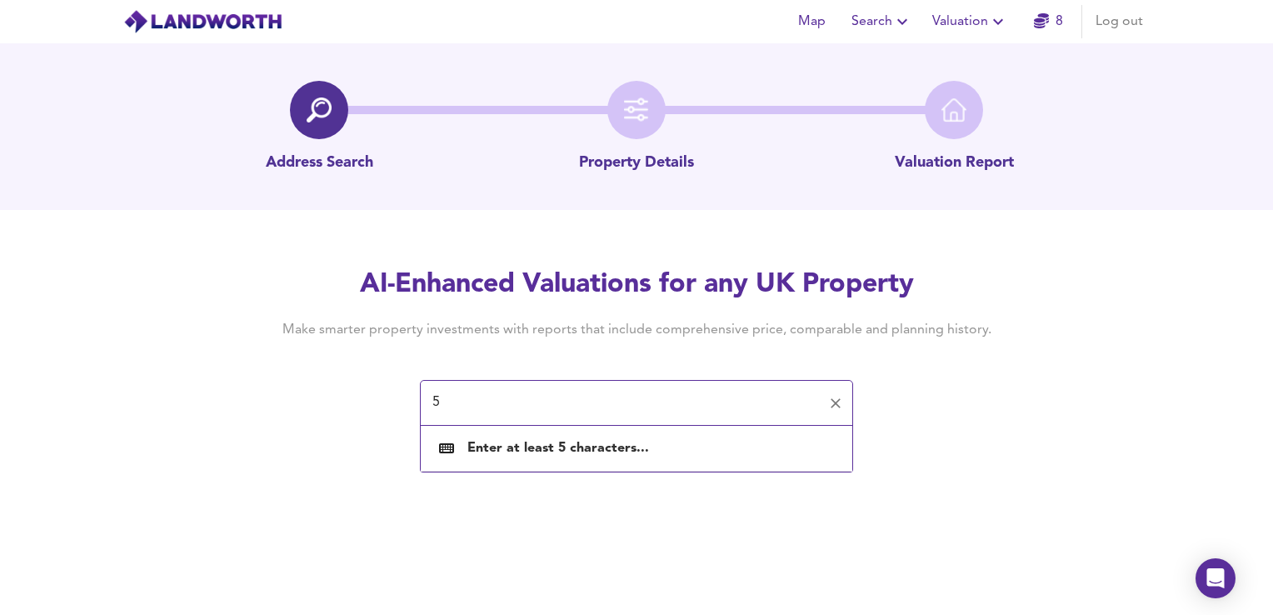
type input "5"
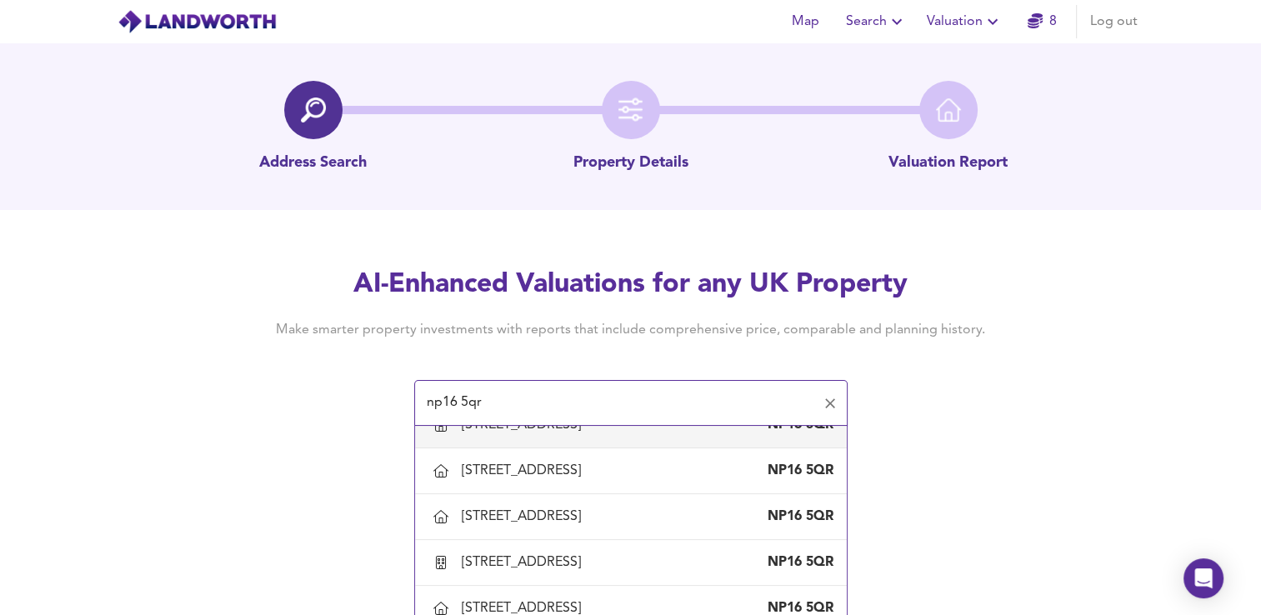
scroll to position [126, 0]
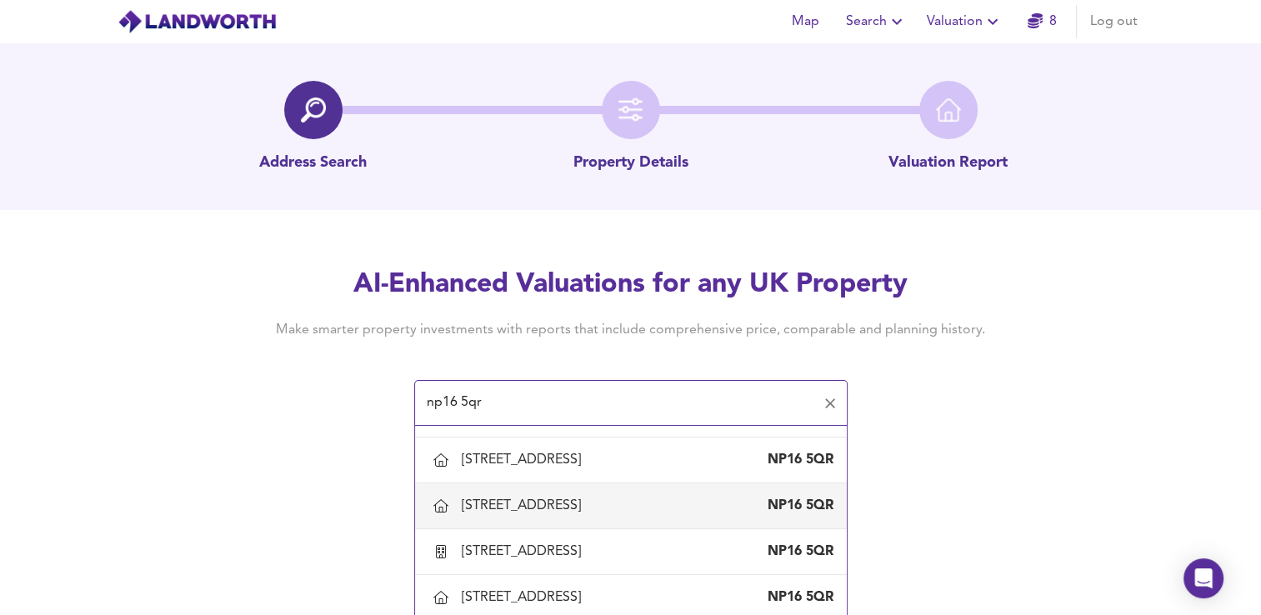
drag, startPoint x: 562, startPoint y: 518, endPoint x: 523, endPoint y: 513, distance: 39.5
click at [523, 513] on div "[STREET_ADDRESS]" at bounding box center [525, 506] width 126 height 18
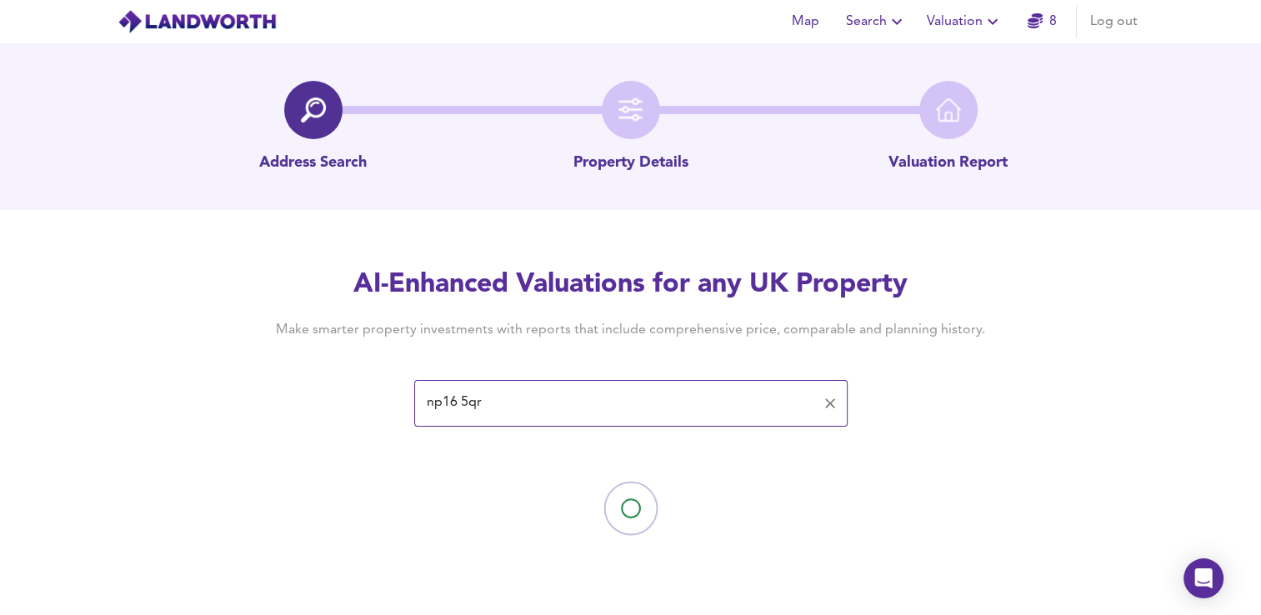
type input "[STREET_ADDRESS]"
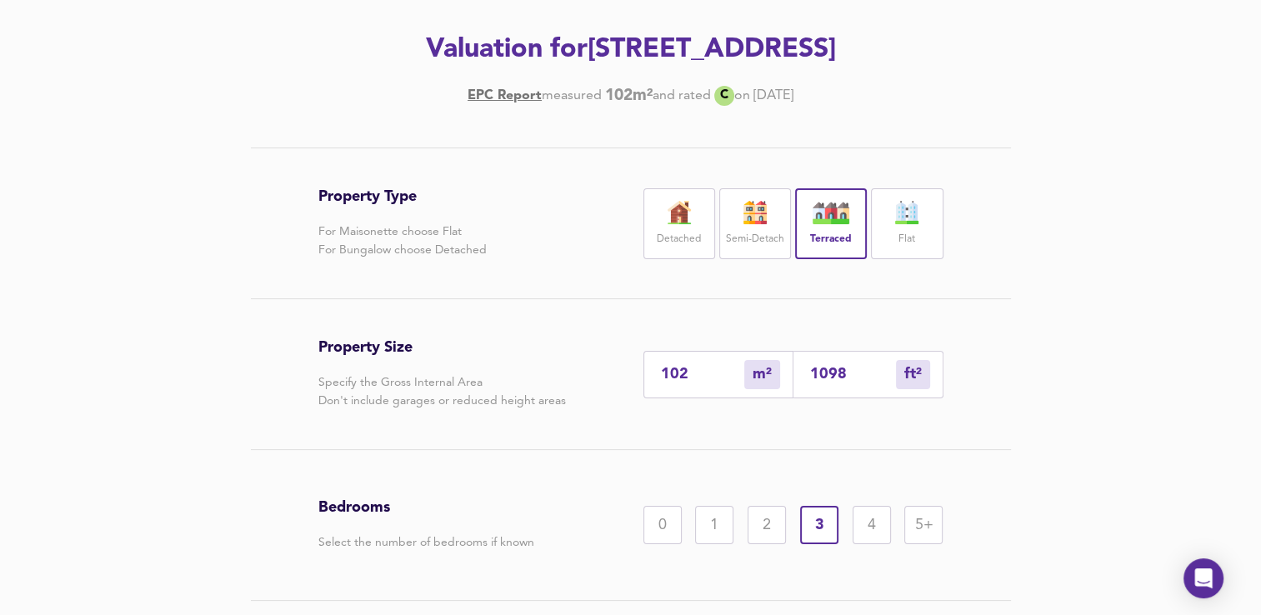
scroll to position [340, 0]
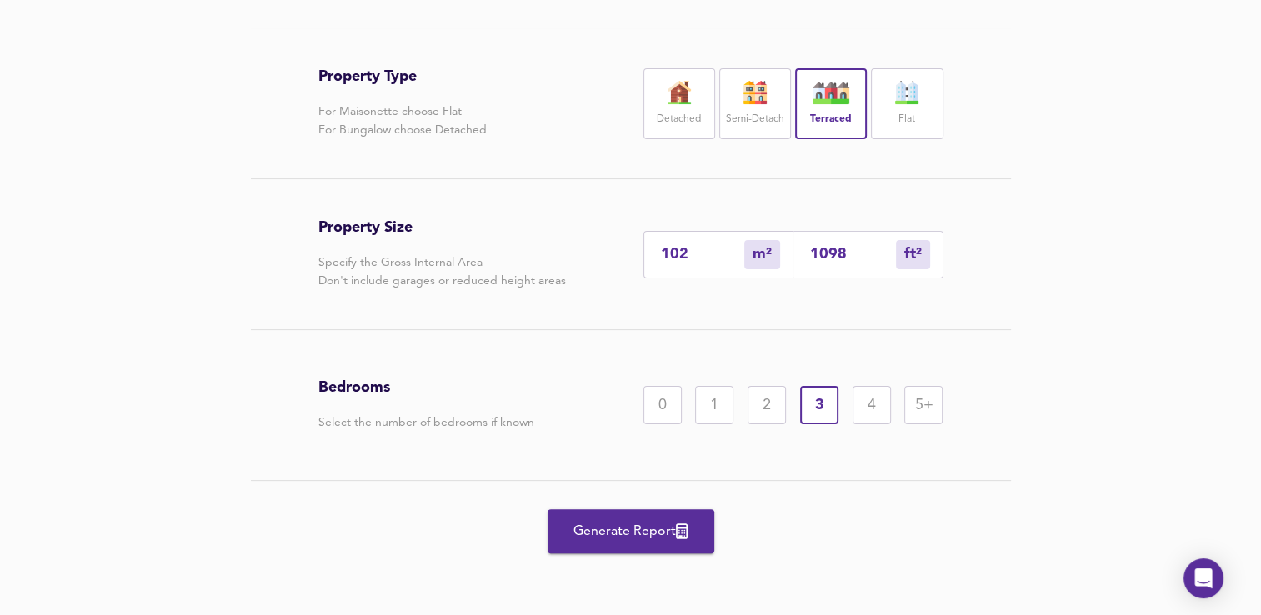
click at [656, 530] on span "Generate Report" at bounding box center [630, 531] width 133 height 23
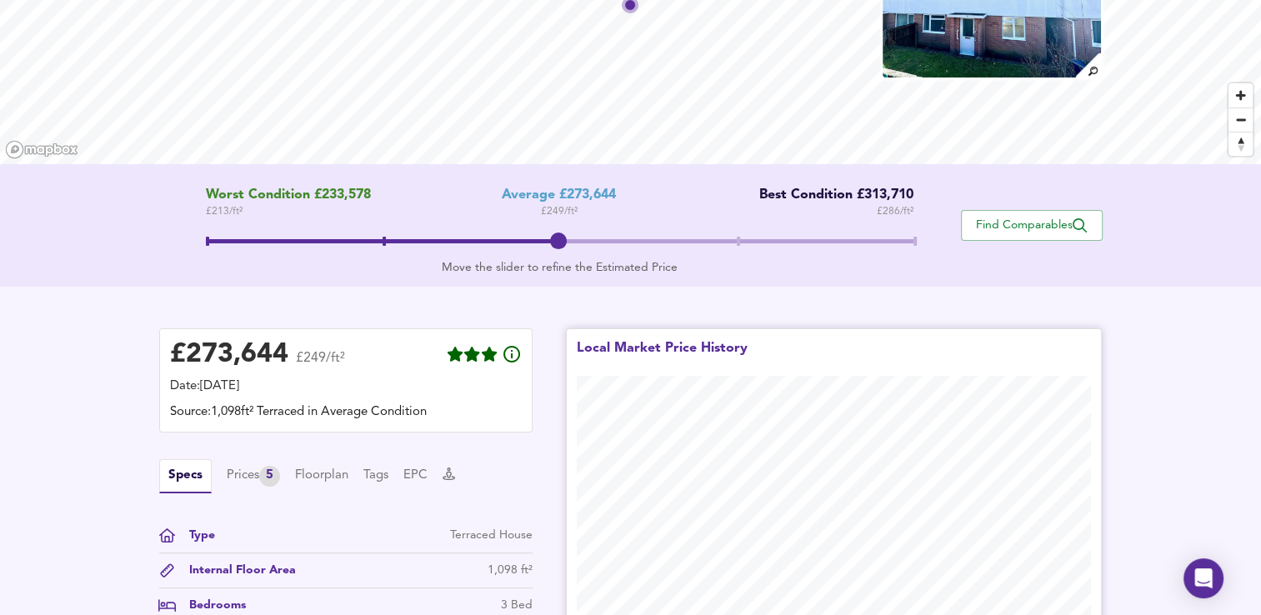
scroll to position [178, 0]
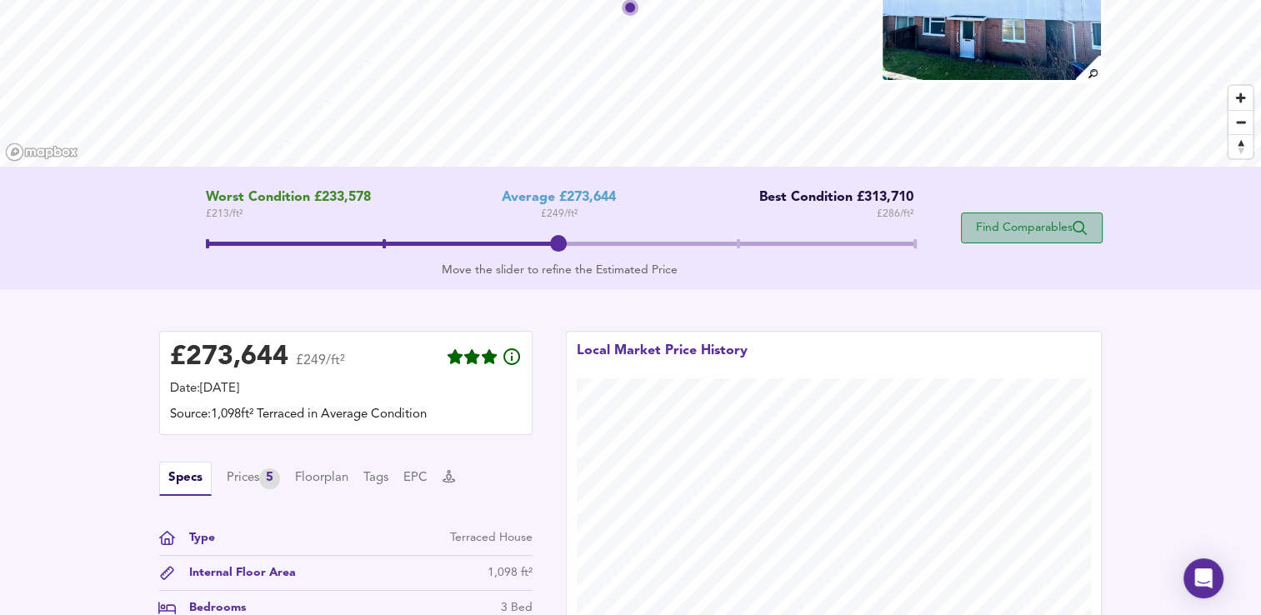
click at [998, 226] on span "Find Comparables" at bounding box center [1031, 228] width 123 height 16
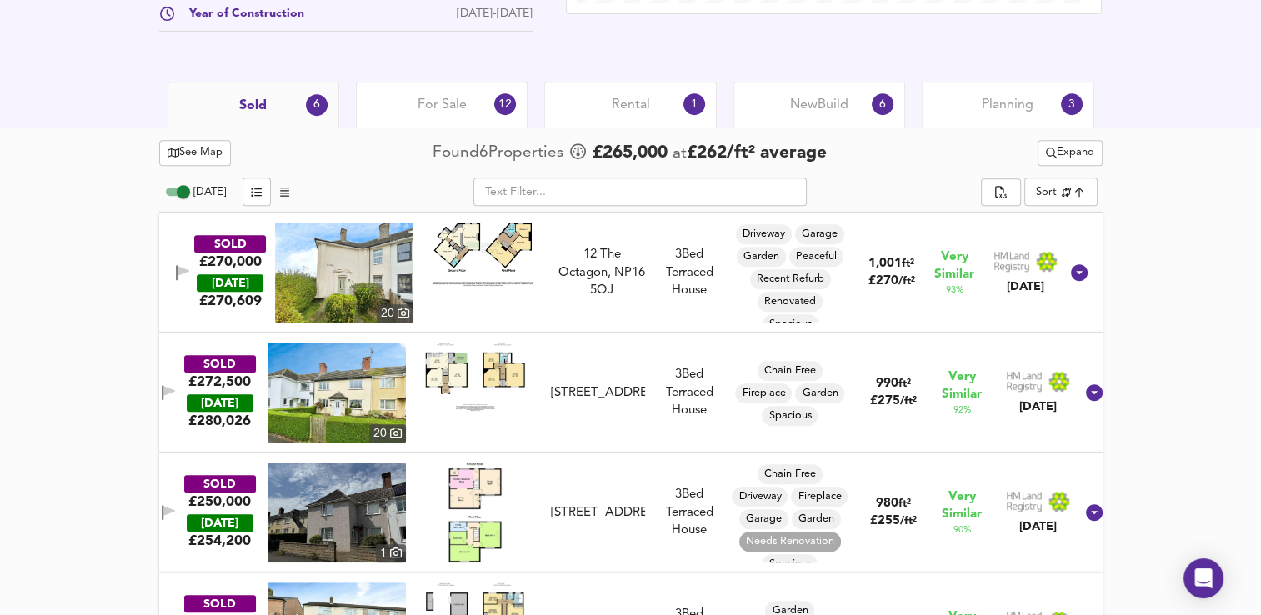
scroll to position [731, 0]
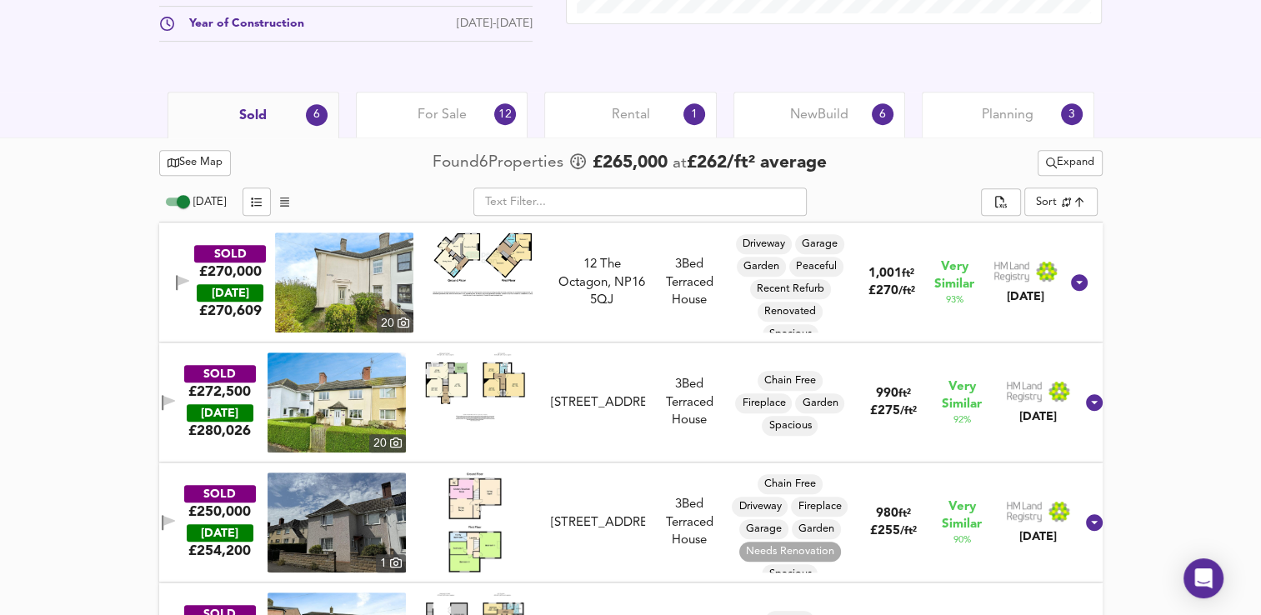
click at [181, 195] on input "[DATE]" at bounding box center [183, 202] width 60 height 20
checkbox input "false"
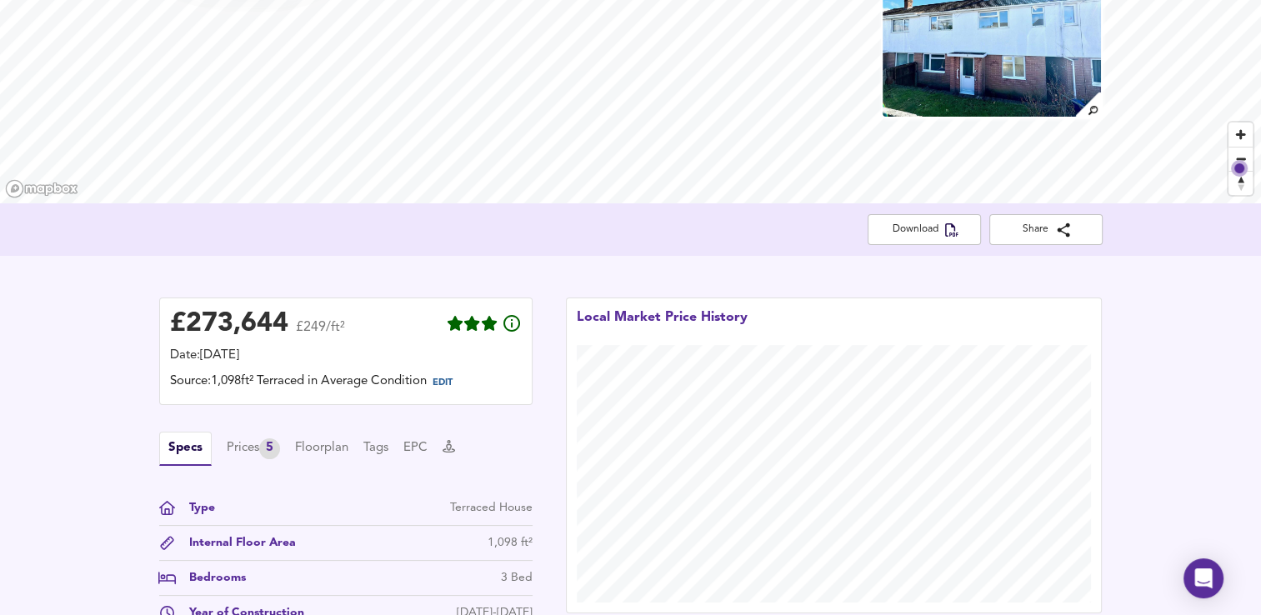
scroll to position [134, 0]
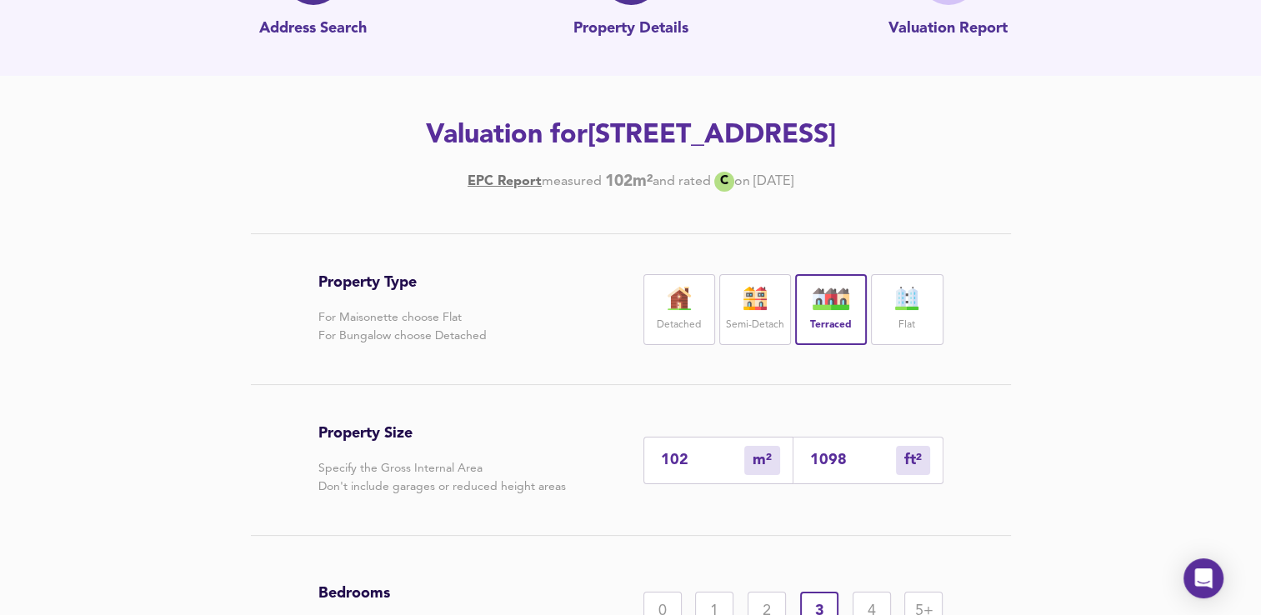
scroll to position [340, 0]
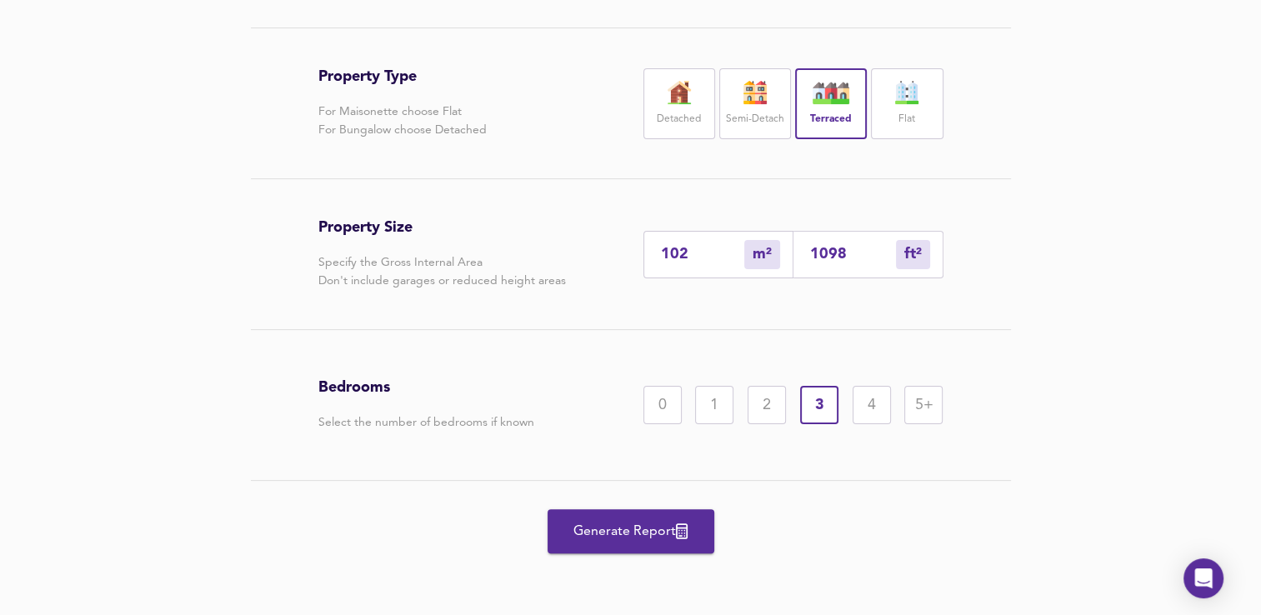
click at [631, 518] on button "Generate Report" at bounding box center [630, 531] width 167 height 44
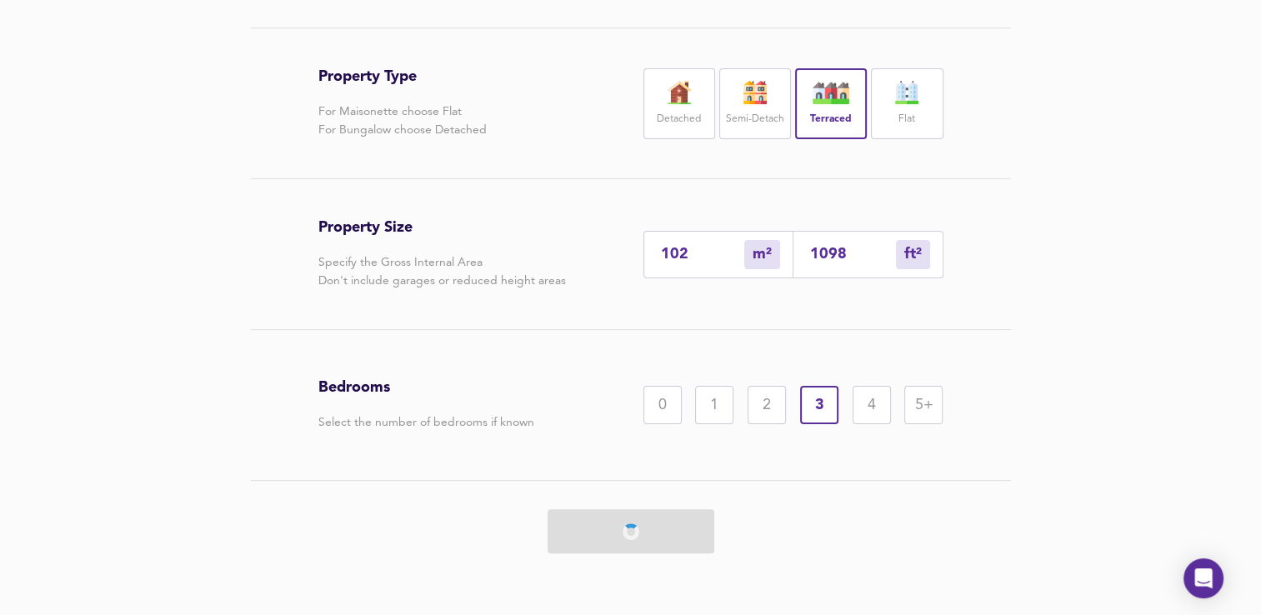
scroll to position [0, 0]
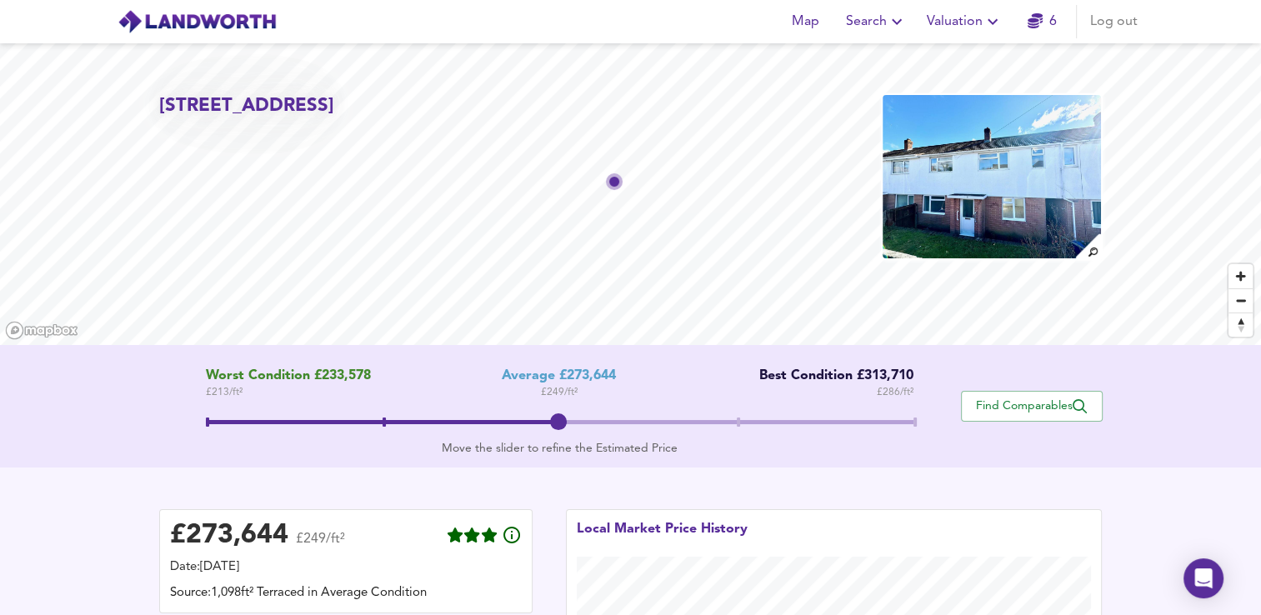
click at [993, 22] on icon "button" at bounding box center [992, 22] width 10 height 6
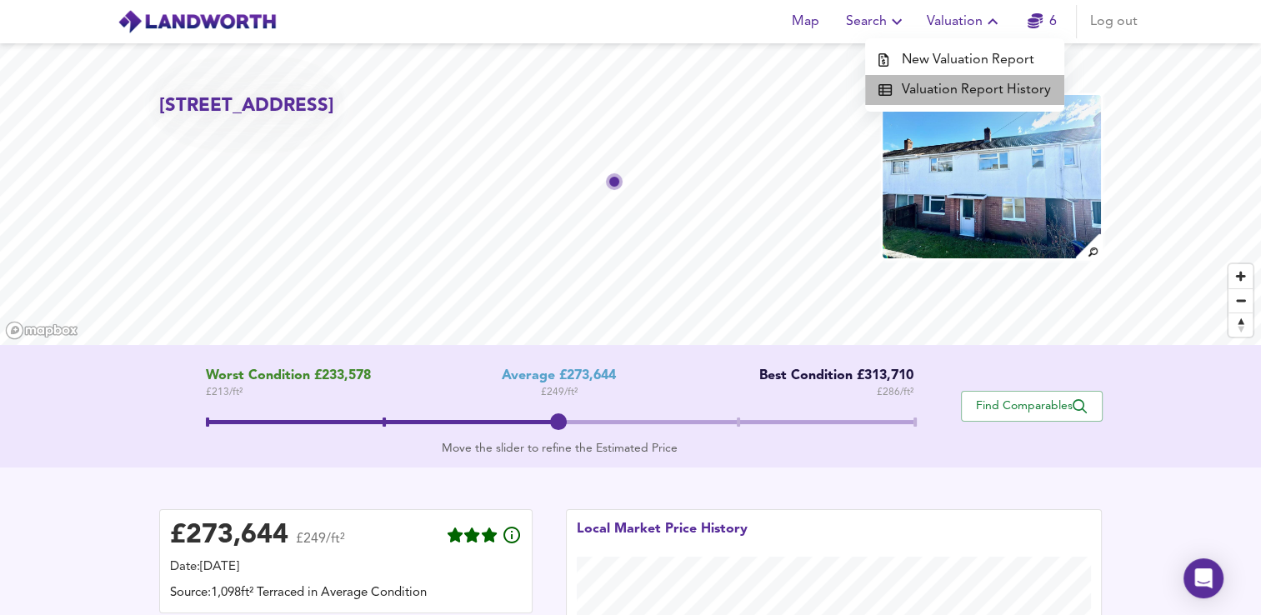
click at [983, 87] on li "Valuation Report History" at bounding box center [964, 90] width 199 height 30
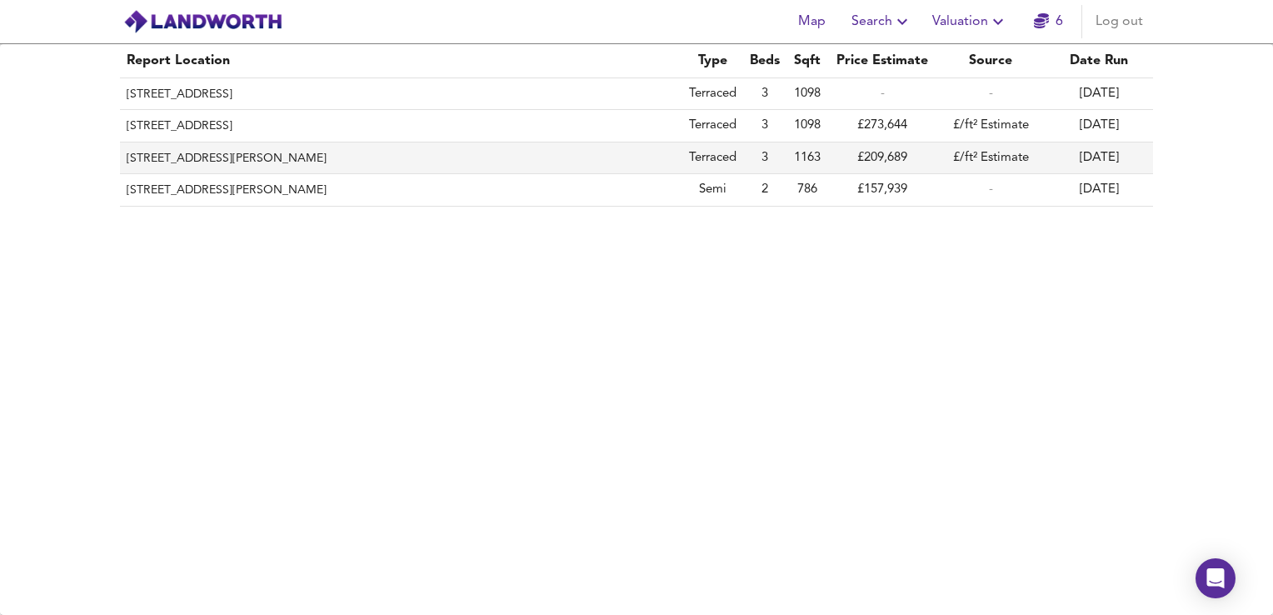
click at [237, 170] on th "[STREET_ADDRESS][PERSON_NAME]" at bounding box center [401, 158] width 562 height 32
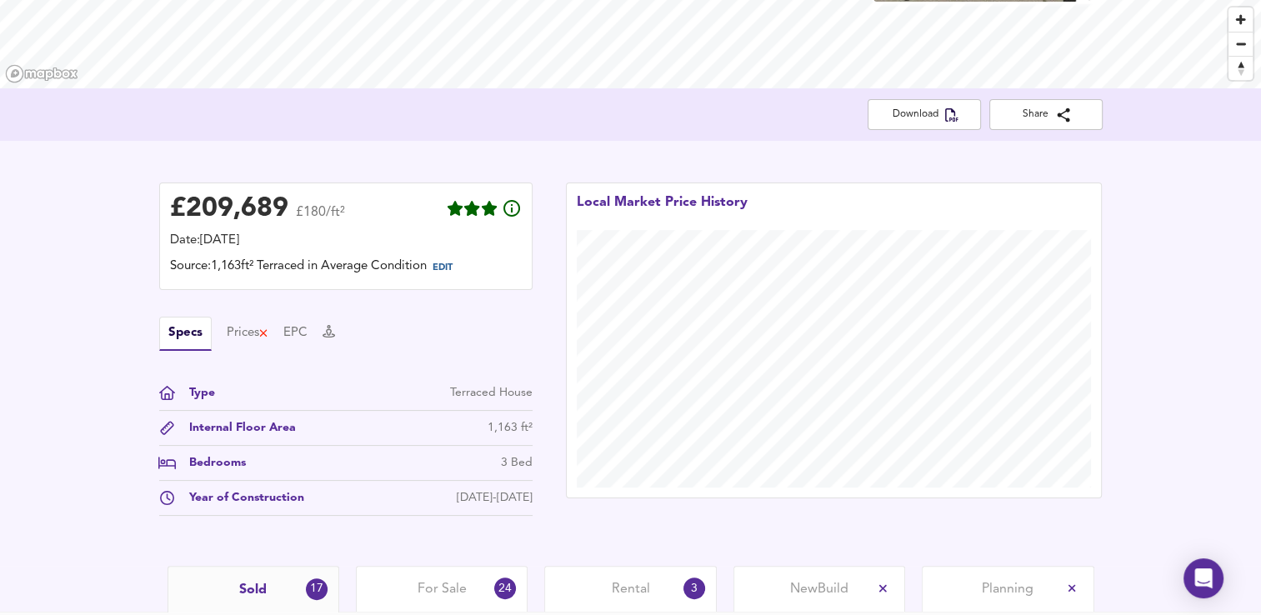
scroll to position [257, 0]
click at [242, 332] on div "Prices" at bounding box center [248, 333] width 42 height 18
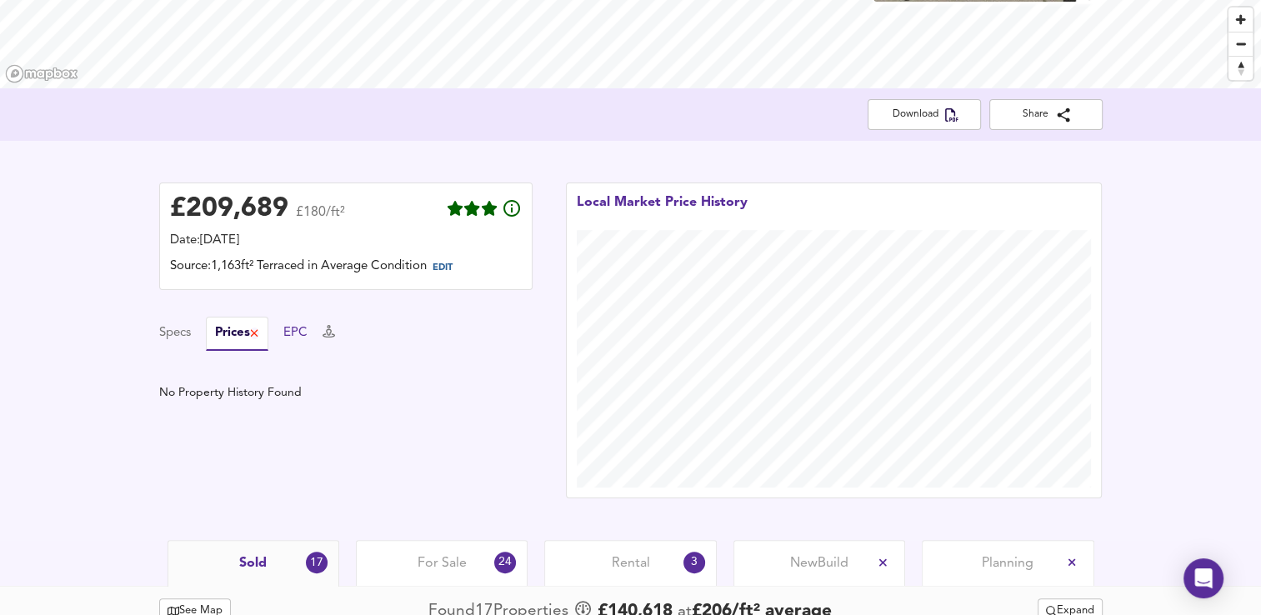
click at [297, 338] on button "EPC" at bounding box center [295, 333] width 24 height 18
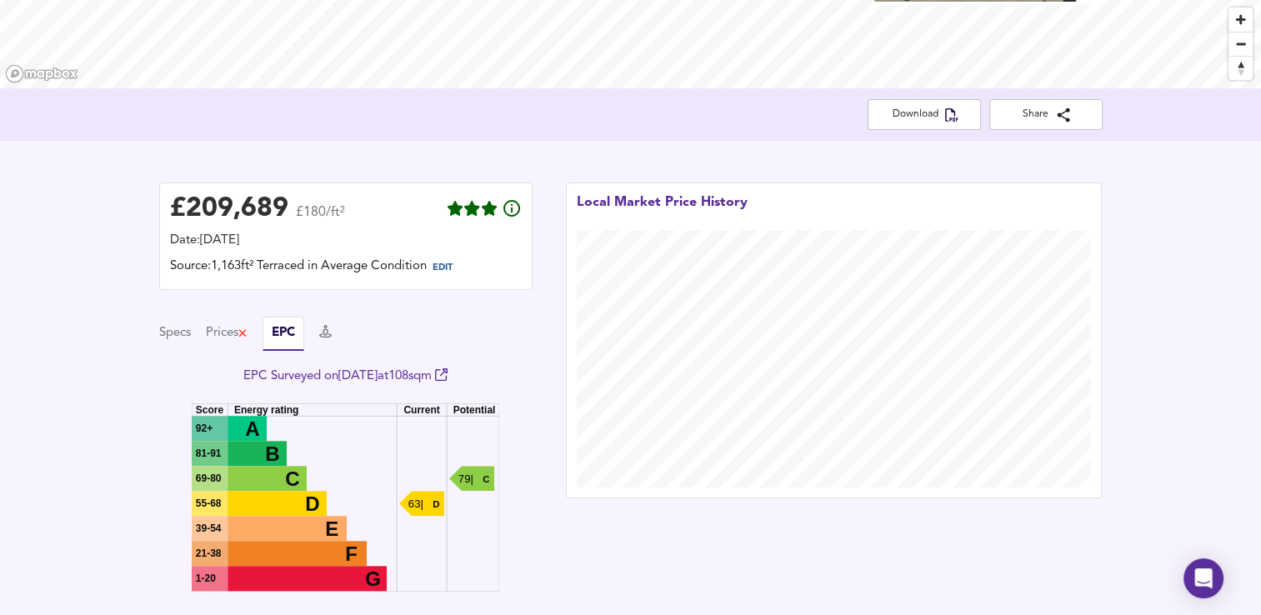
click at [197, 342] on div "Specs Prices EPC" at bounding box center [345, 334] width 373 height 34
click at [193, 341] on div "Specs Prices EPC" at bounding box center [345, 334] width 373 height 34
click at [177, 338] on button "Specs" at bounding box center [175, 333] width 32 height 18
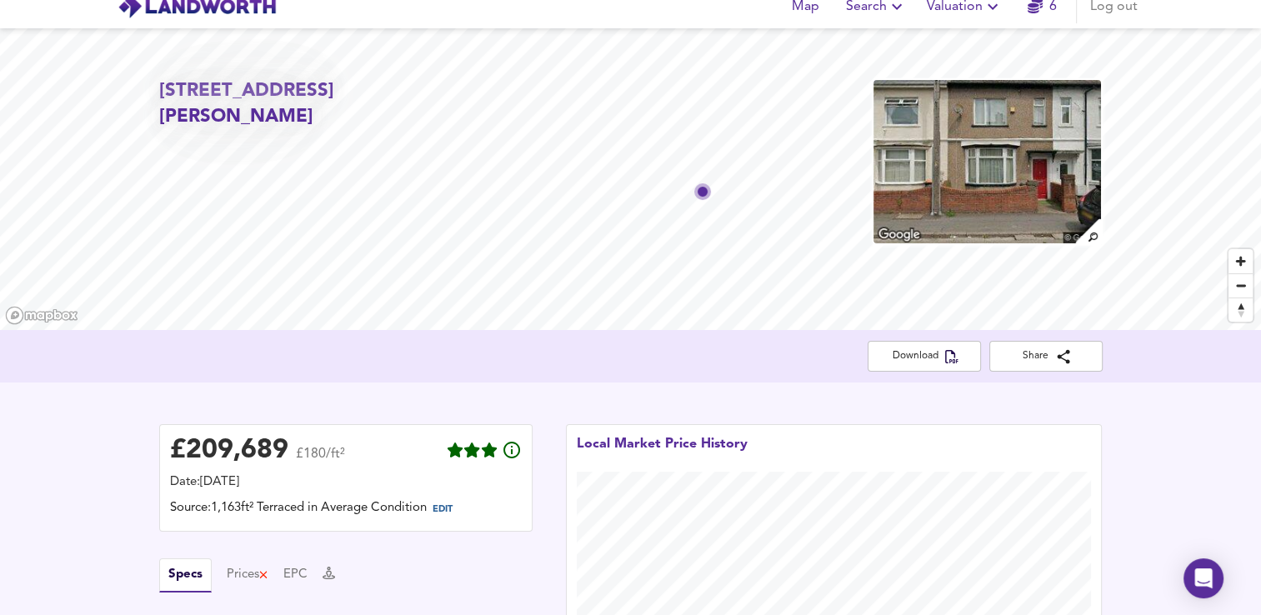
scroll to position [0, 0]
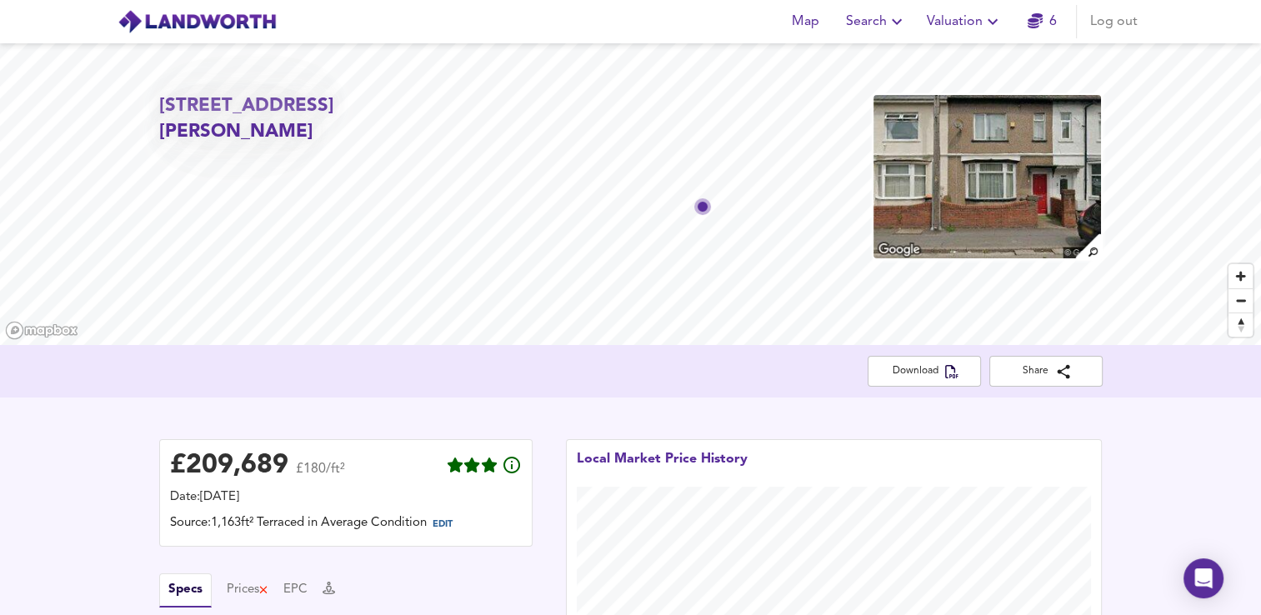
click at [976, 42] on div "Map Search Valuation 6 Log out" at bounding box center [630, 22] width 1066 height 42
click at [963, 22] on span "Valuation" at bounding box center [964, 21] width 76 height 23
click at [947, 77] on li "Valuation Report History" at bounding box center [964, 90] width 199 height 30
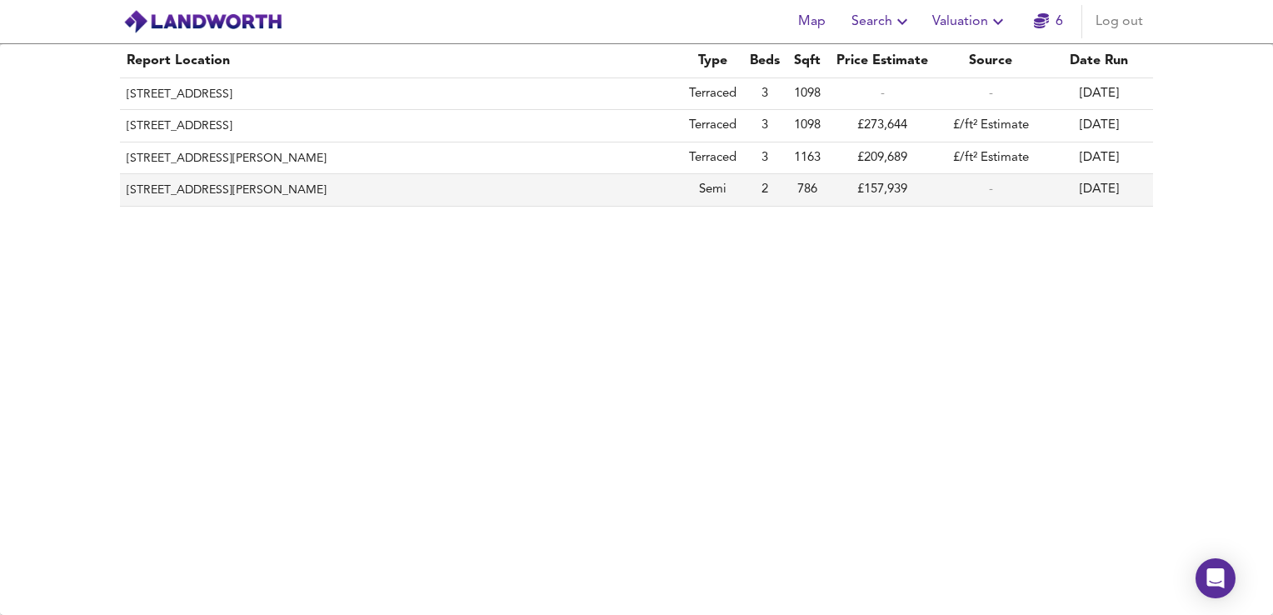
click at [364, 192] on th "[STREET_ADDRESS][PERSON_NAME]" at bounding box center [401, 190] width 562 height 32
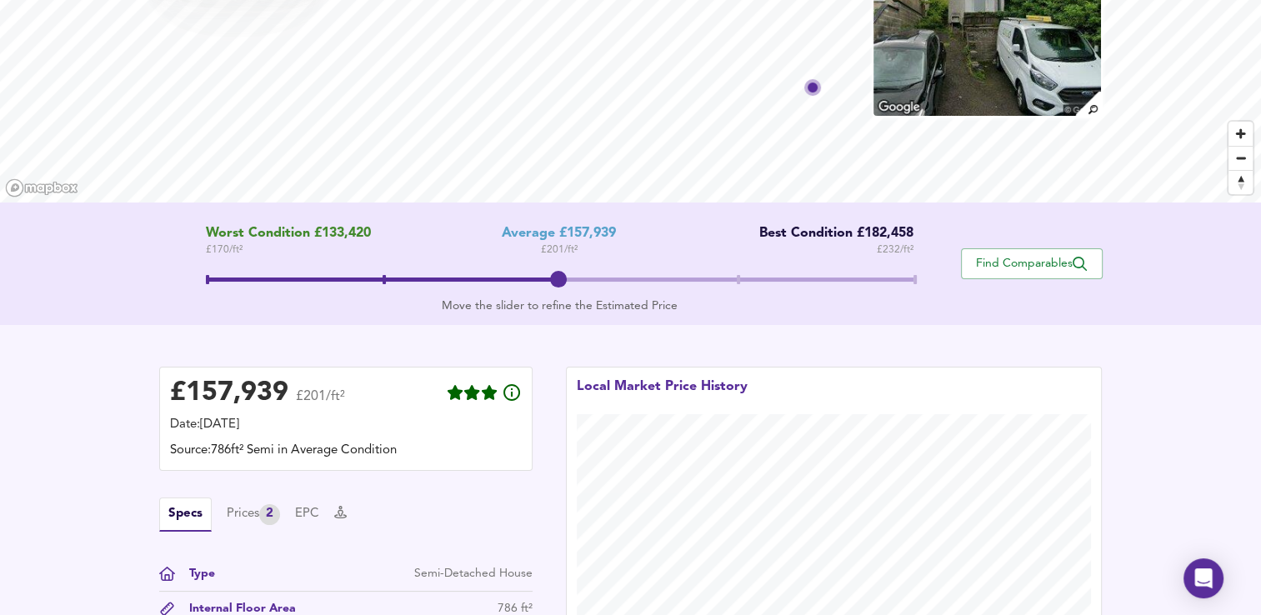
scroll to position [142, 0]
click at [1004, 268] on span "Find Comparables" at bounding box center [1031, 265] width 123 height 16
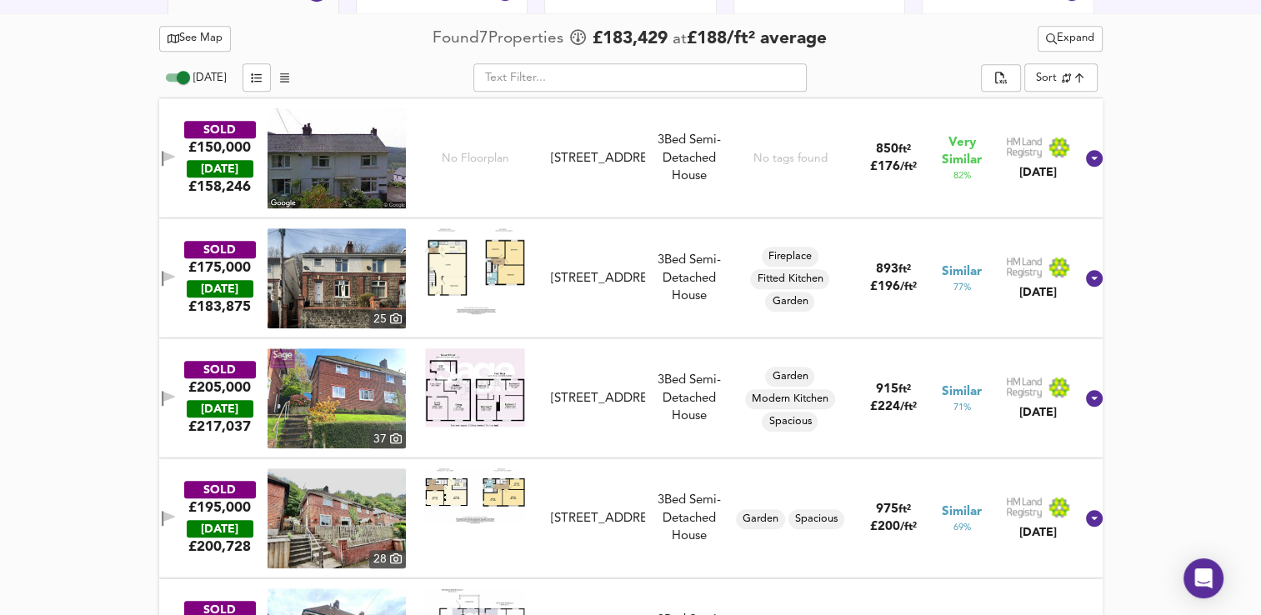
scroll to position [856, 0]
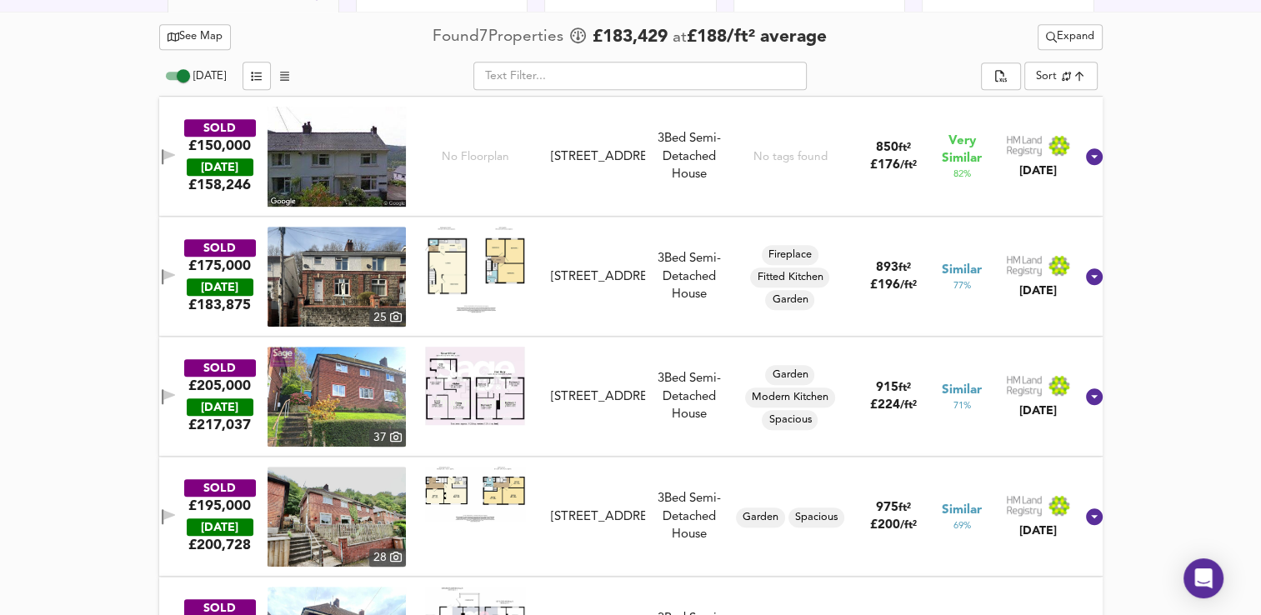
click at [192, 71] on input "[DATE]" at bounding box center [183, 76] width 60 height 20
checkbox input "false"
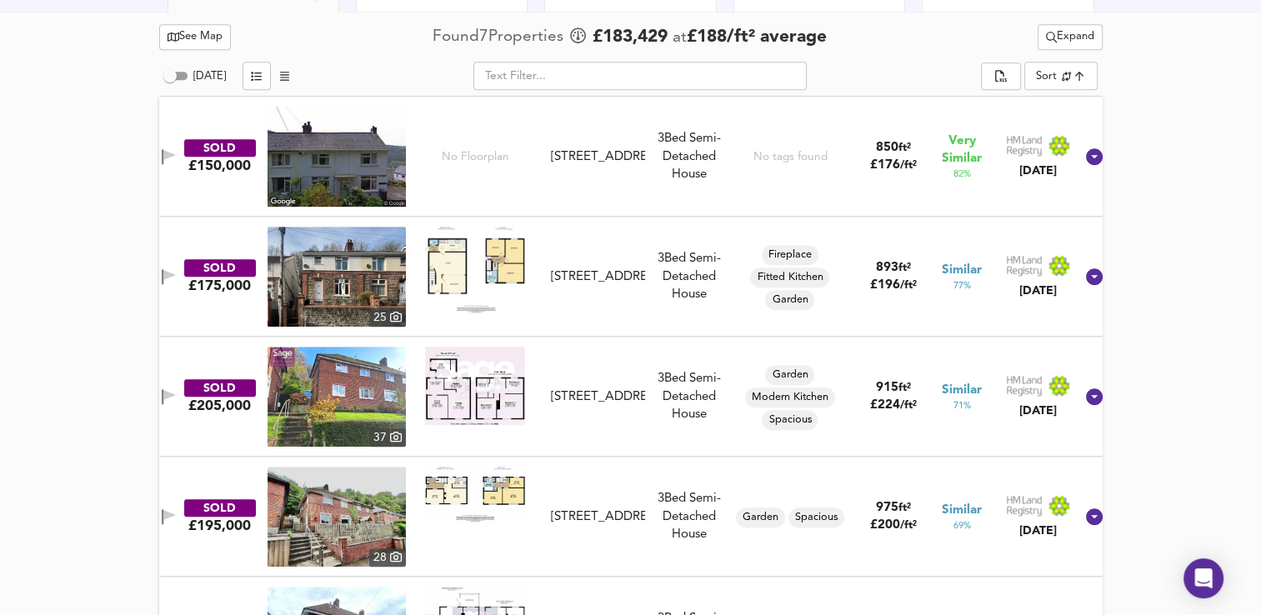
click at [1051, 89] on div "[DATE] ​ Sort similarityscore ​" at bounding box center [630, 78] width 943 height 37
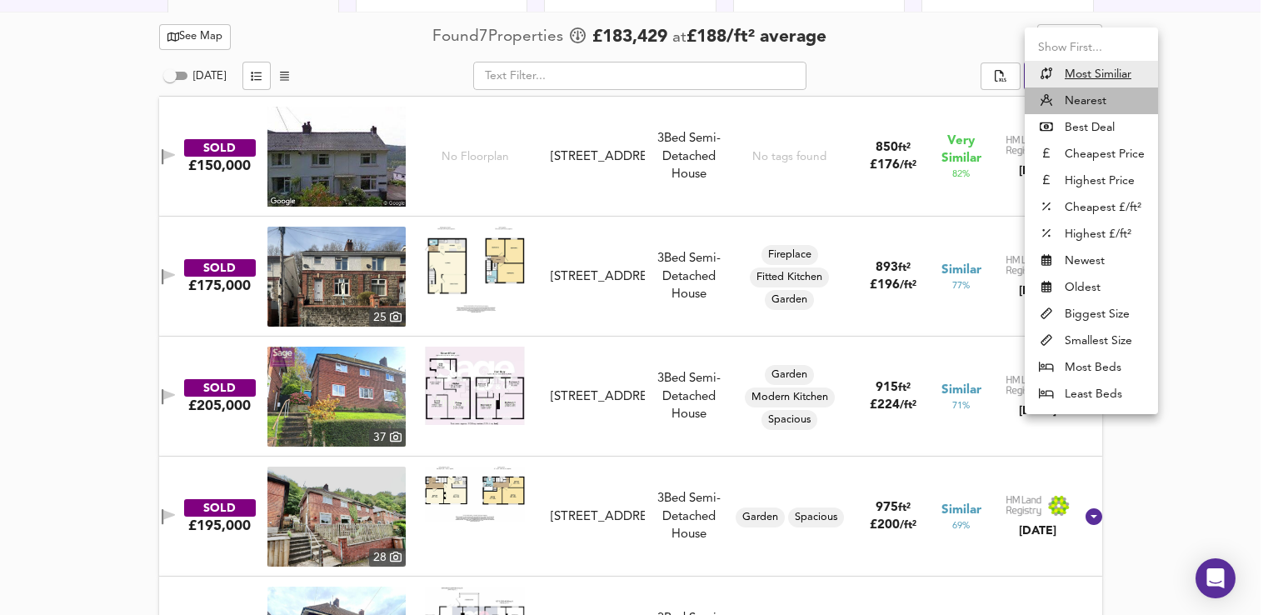
click at [1064, 92] on li "Nearest" at bounding box center [1091, 100] width 133 height 27
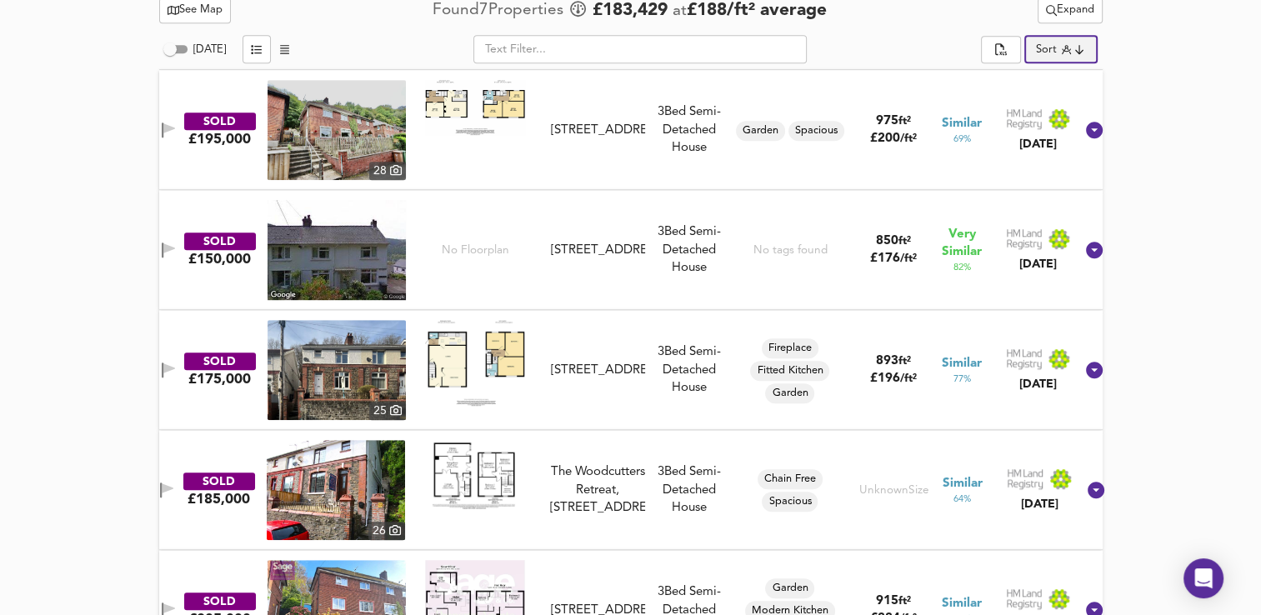
scroll to position [870, 0]
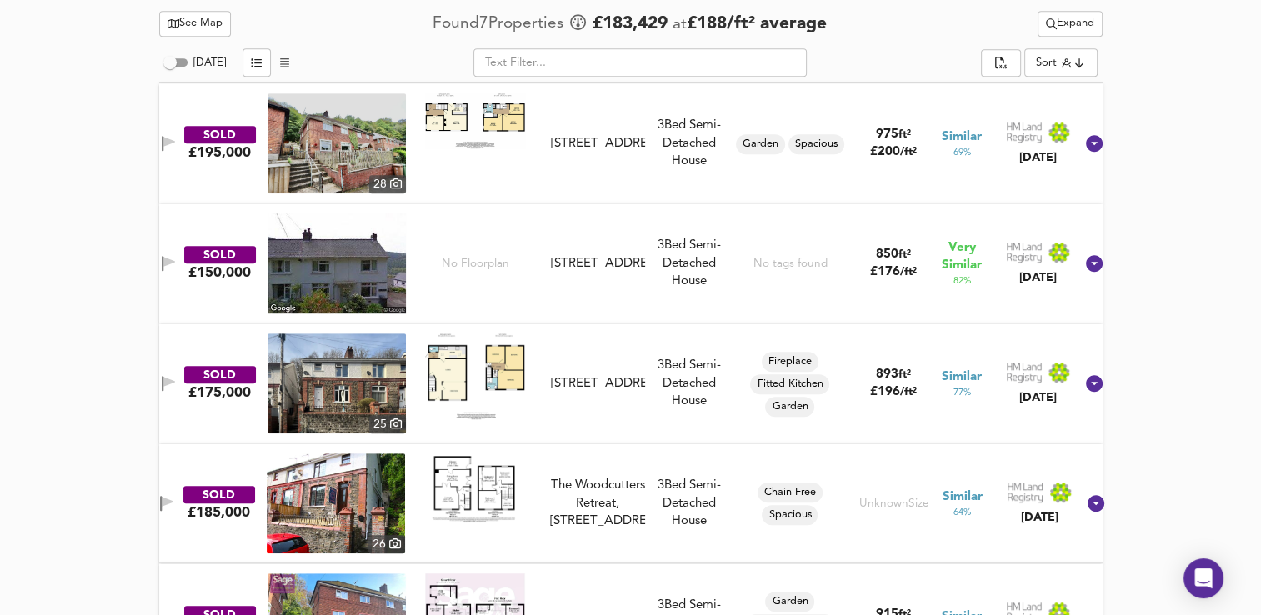
drag, startPoint x: 1206, startPoint y: 268, endPoint x: 1211, endPoint y: 118, distance: 150.0
click at [1211, 118] on div "See Map Found 7 Propert ies £ 183,429 at £ 188 / ft² average Expand [DATE] ​ So…" at bounding box center [630, 464] width 1261 height 933
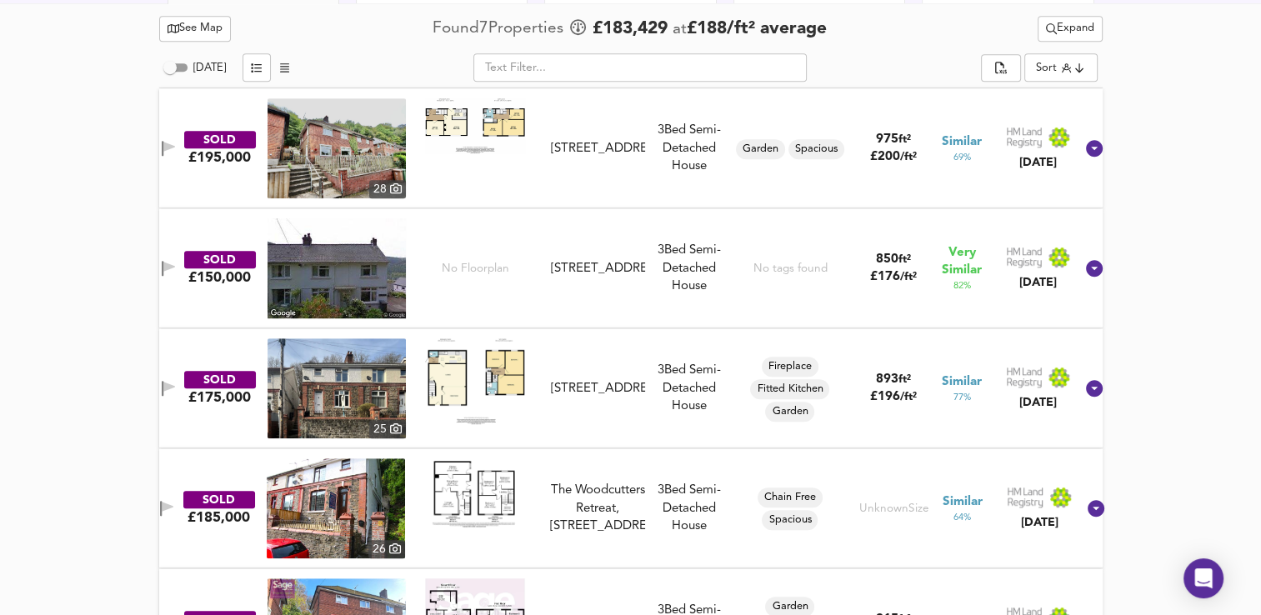
scroll to position [863, 0]
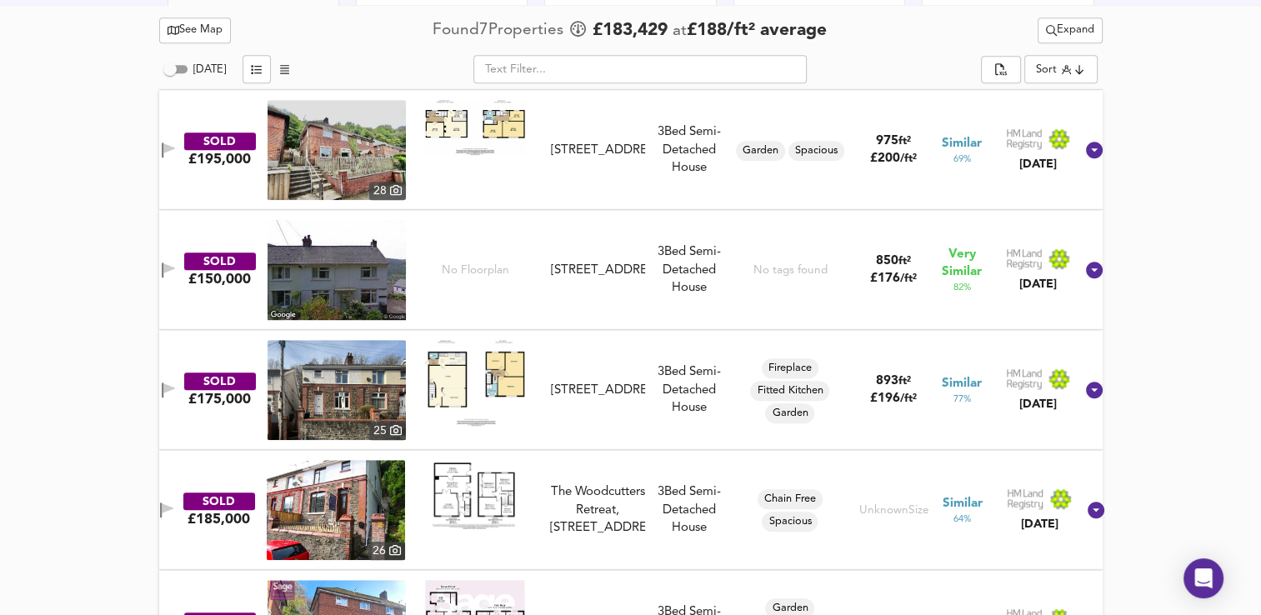
click at [1211, 118] on div "See Map Found 7 Propert ies £ 183,429 at £ 188 / ft² average Expand [DATE] ​ So…" at bounding box center [630, 471] width 1261 height 933
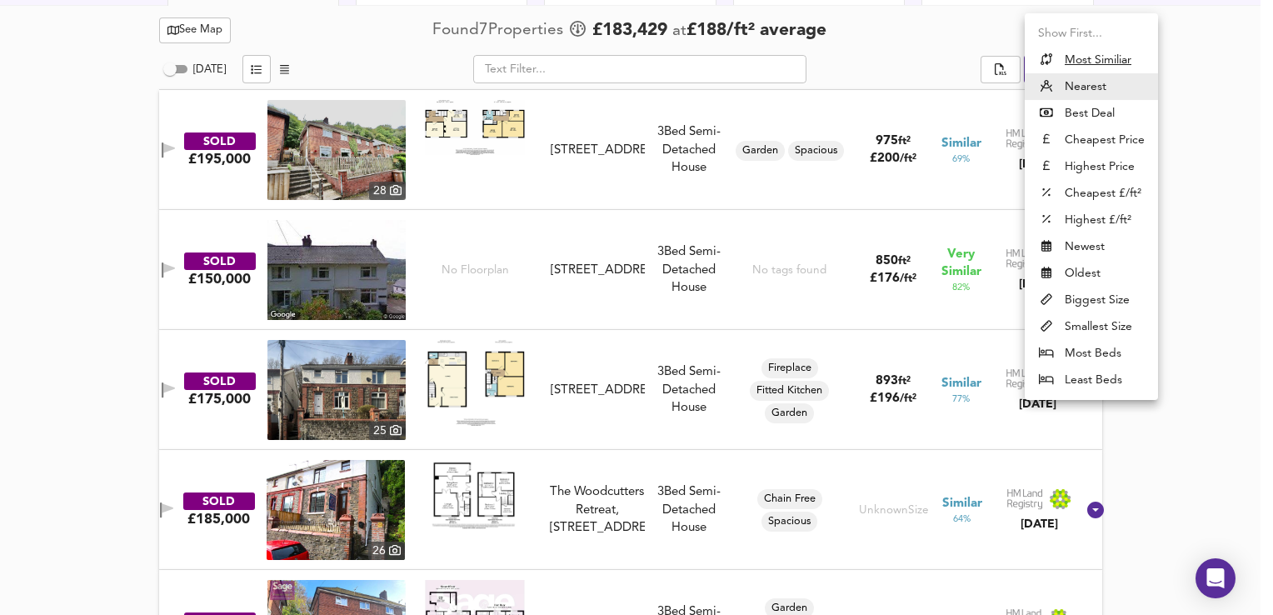
click at [1069, 63] on u "Most Similiar" at bounding box center [1098, 60] width 67 height 17
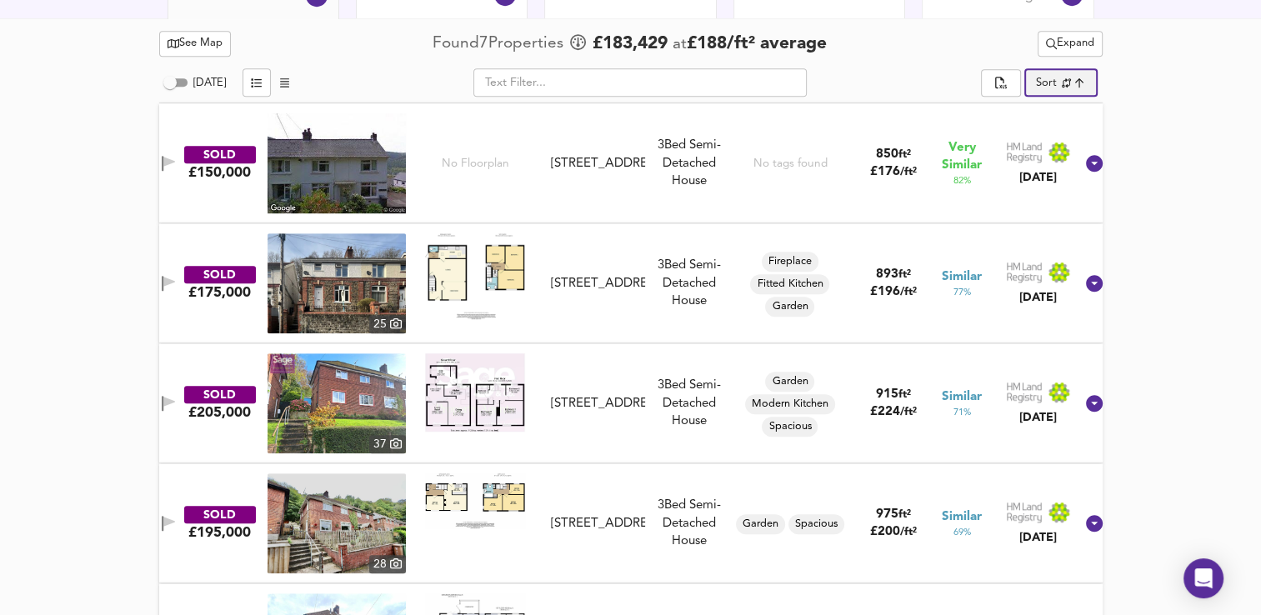
scroll to position [843, 0]
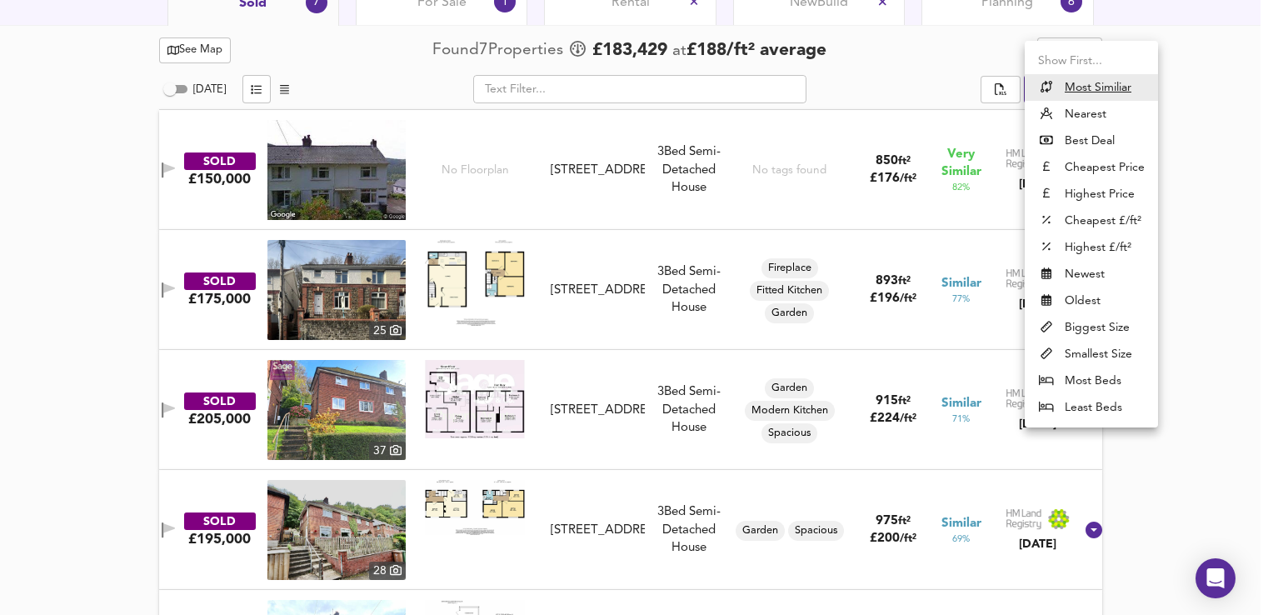
click at [1071, 112] on li "Nearest" at bounding box center [1091, 114] width 133 height 27
type input "distancetocenter"
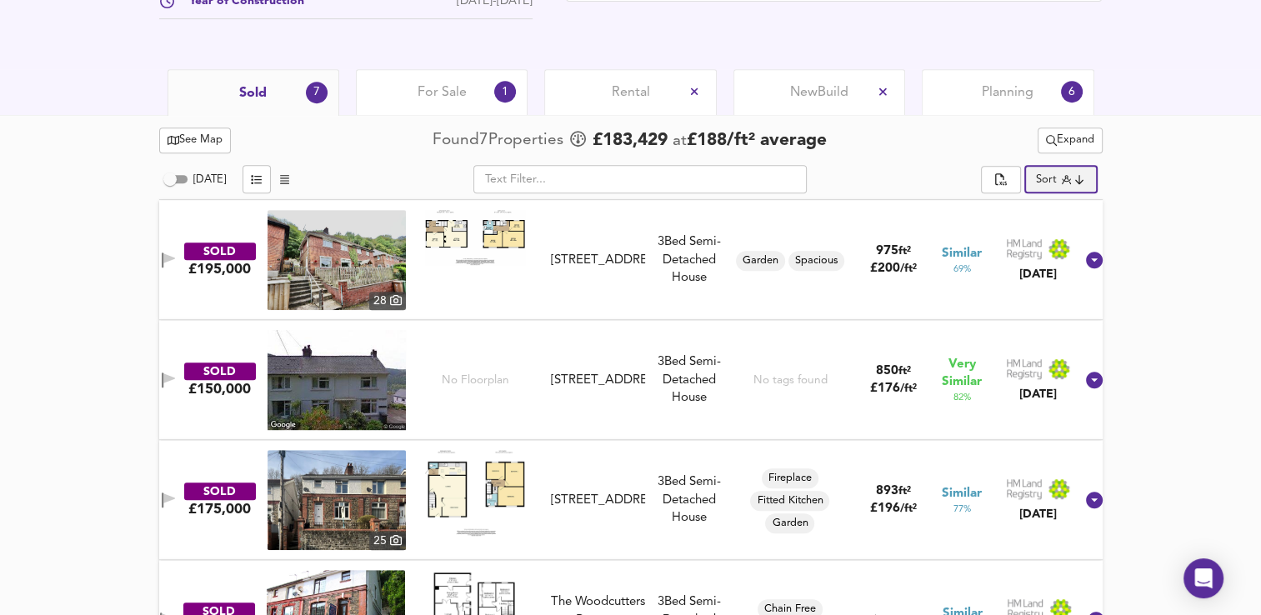
scroll to position [796, 0]
